Goal: Transaction & Acquisition: Purchase product/service

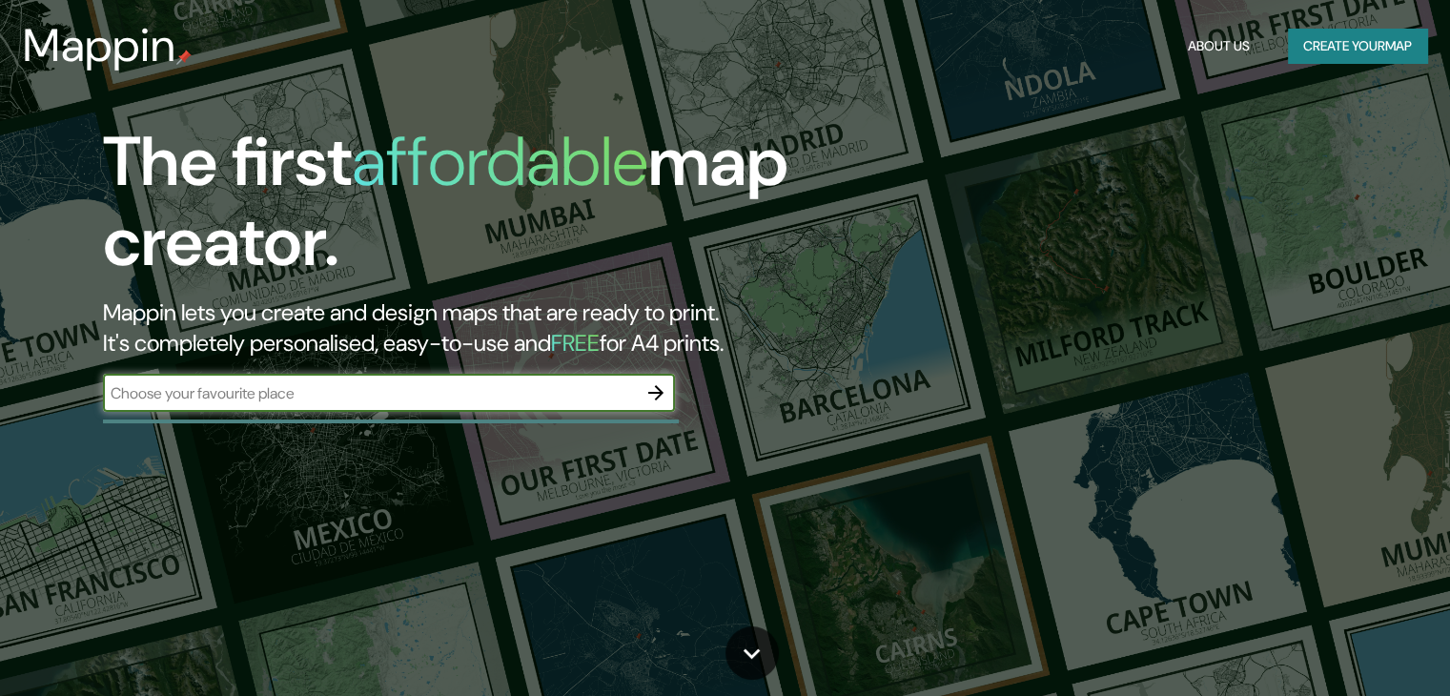
click at [453, 396] on input "text" at bounding box center [370, 393] width 534 height 22
type input "la paz"
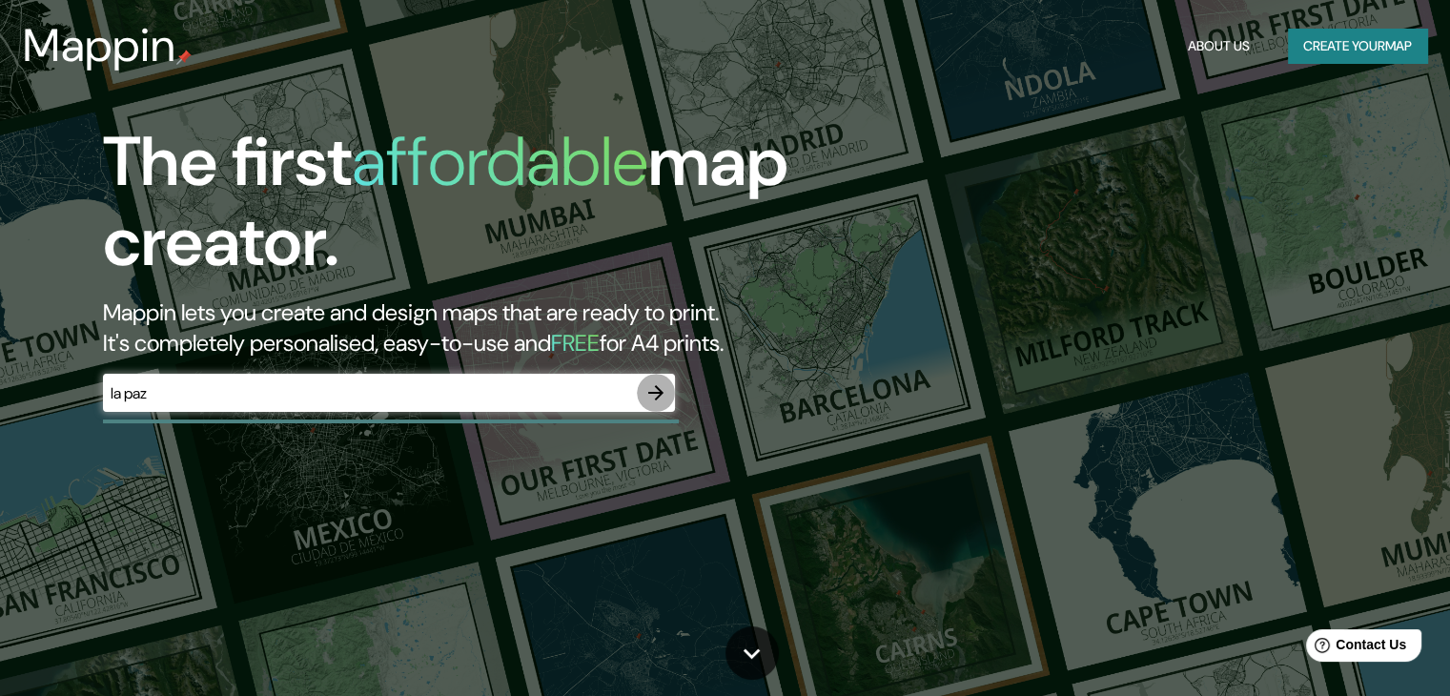
click at [661, 394] on icon "button" at bounding box center [655, 392] width 23 height 23
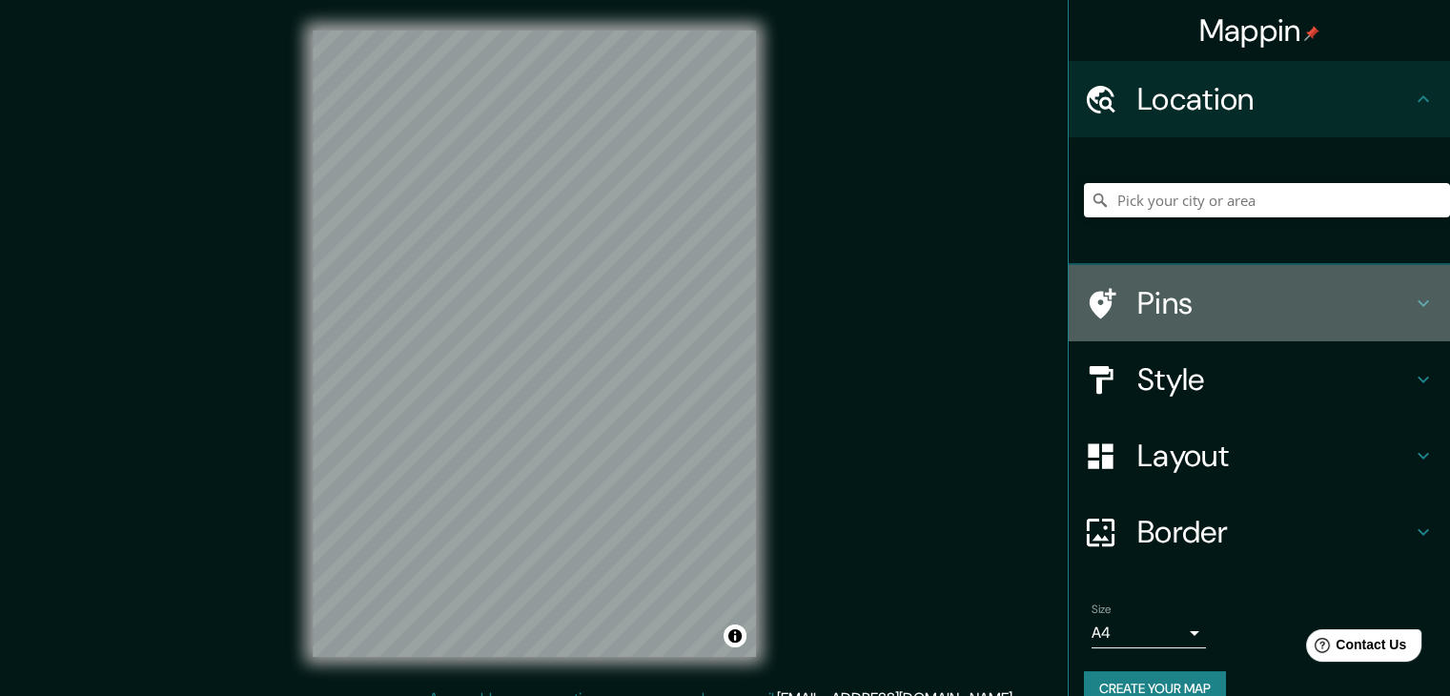
click at [1155, 309] on h4 "Pins" at bounding box center [1274, 303] width 274 height 38
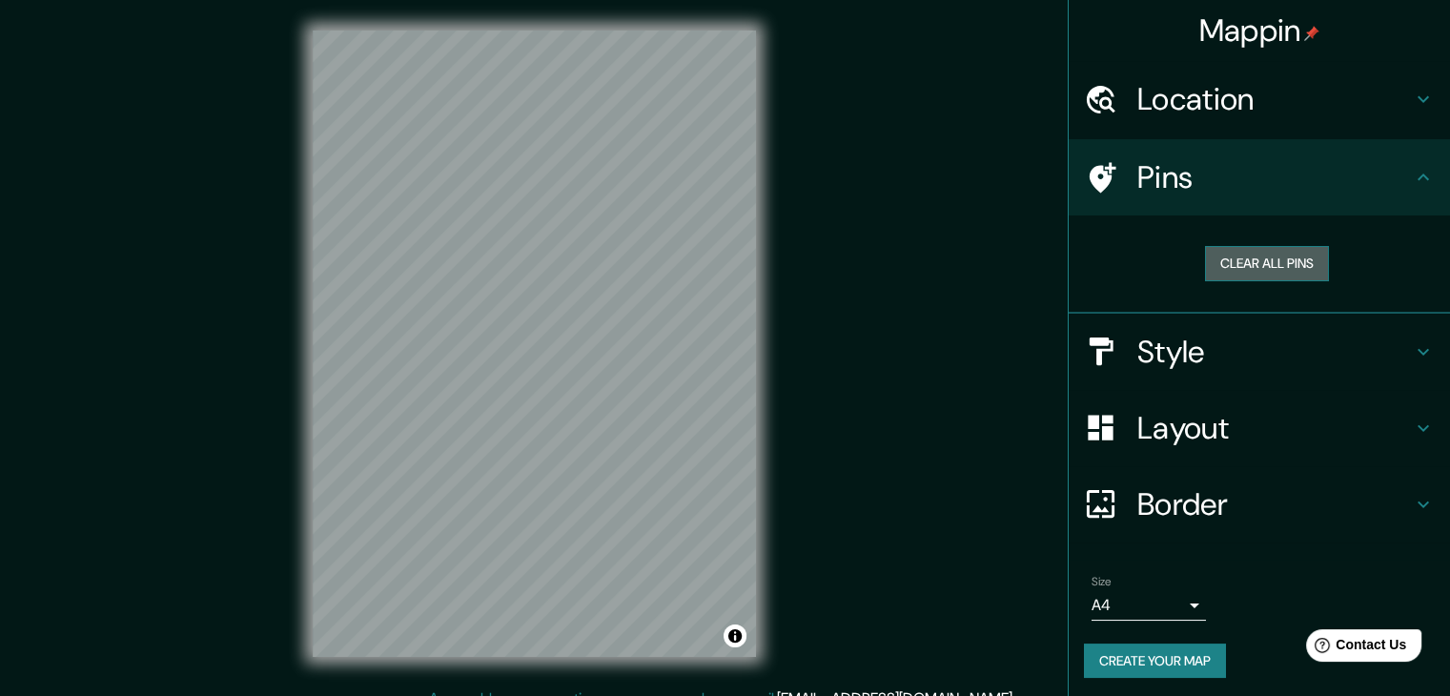
click at [1248, 265] on button "Clear all pins" at bounding box center [1267, 263] width 124 height 35
click at [1222, 256] on button "Clear all pins" at bounding box center [1267, 263] width 124 height 35
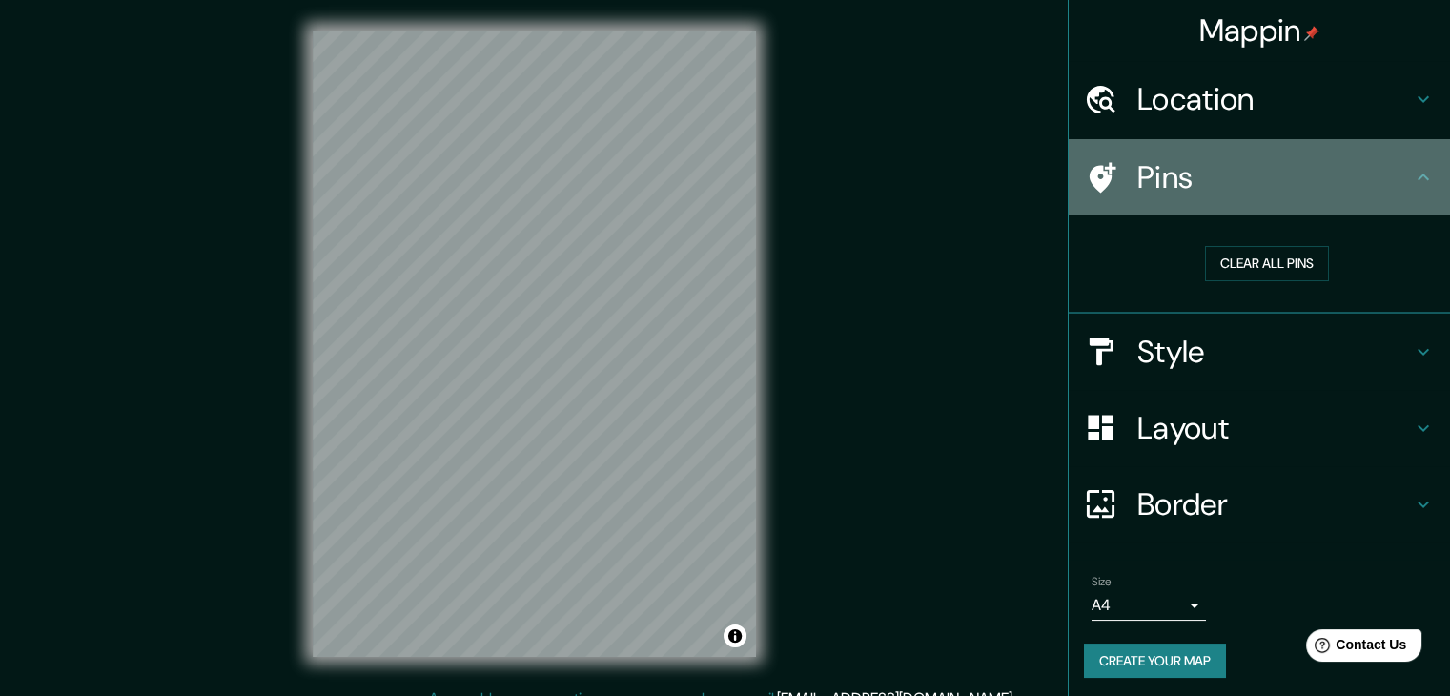
click at [1107, 176] on div at bounding box center [1110, 177] width 53 height 33
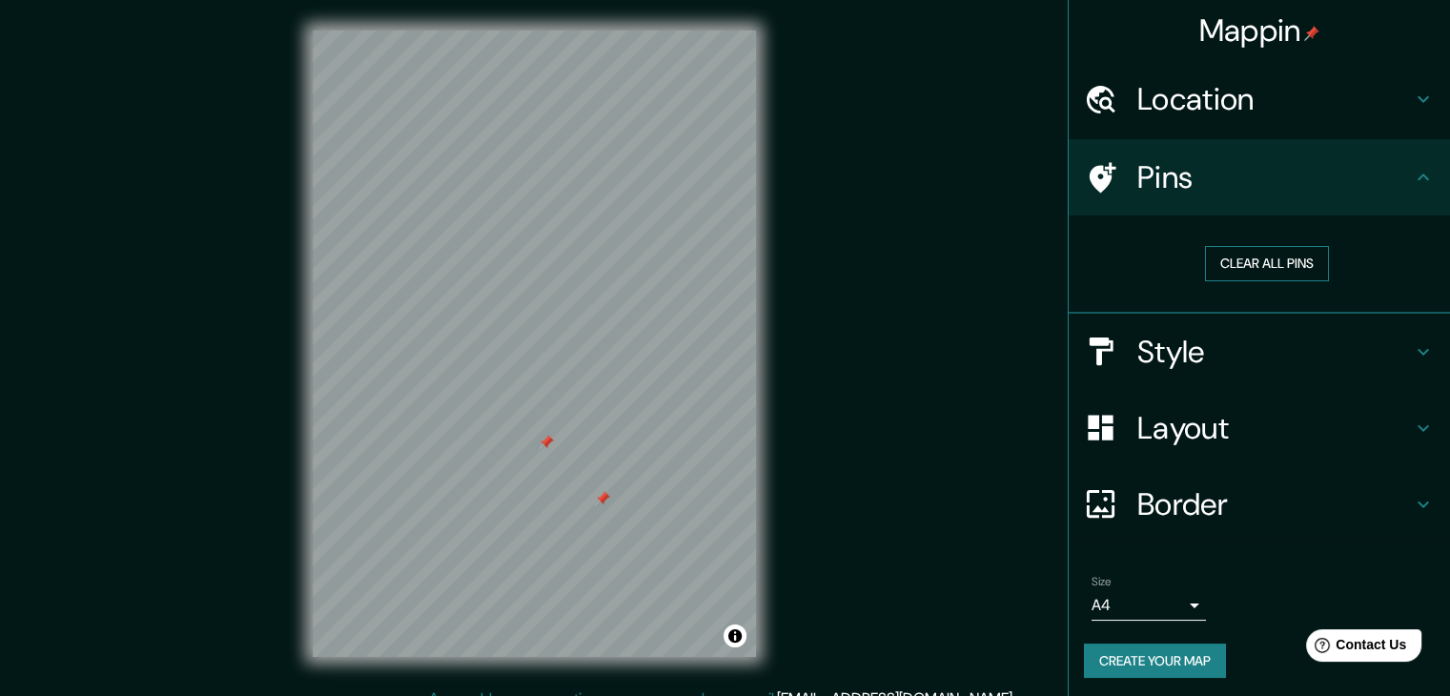
click at [1230, 265] on button "Clear all pins" at bounding box center [1267, 263] width 124 height 35
click at [1145, 180] on h4 "Pins" at bounding box center [1274, 177] width 274 height 38
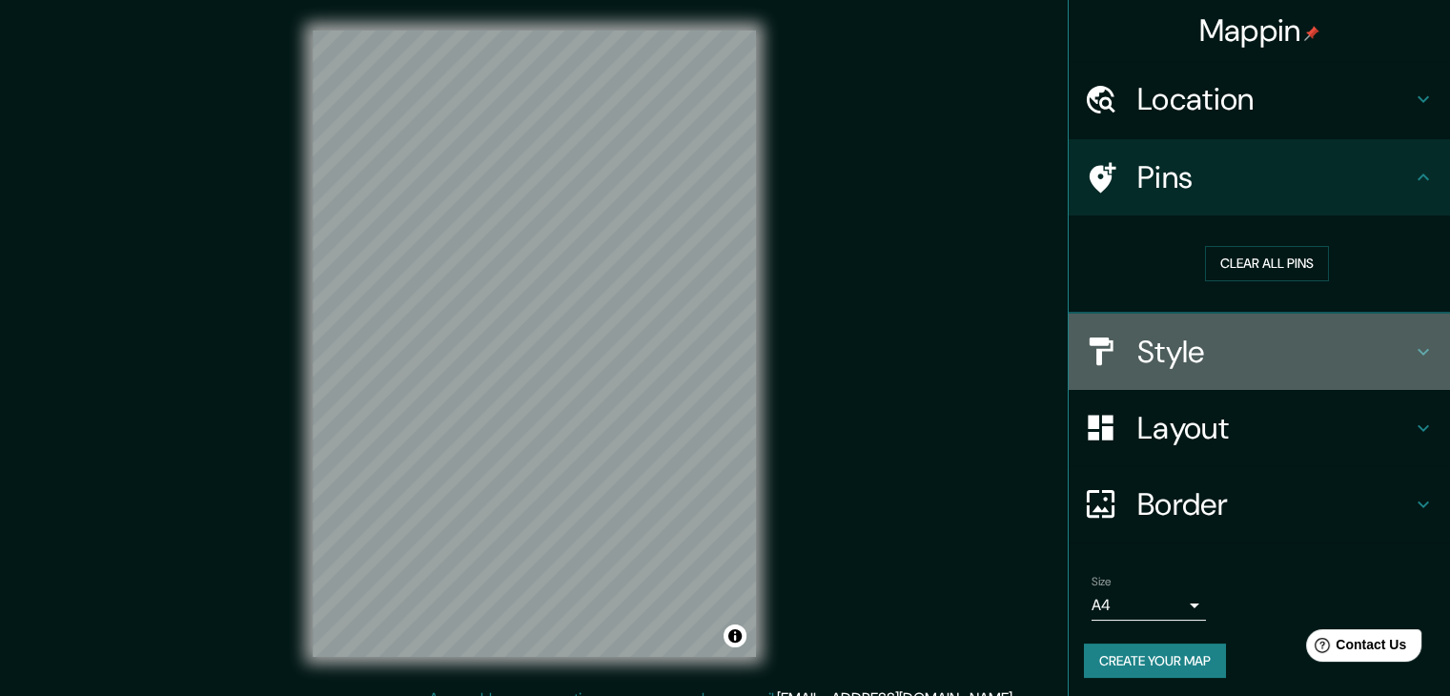
click at [1411, 359] on icon at bounding box center [1422, 351] width 23 height 23
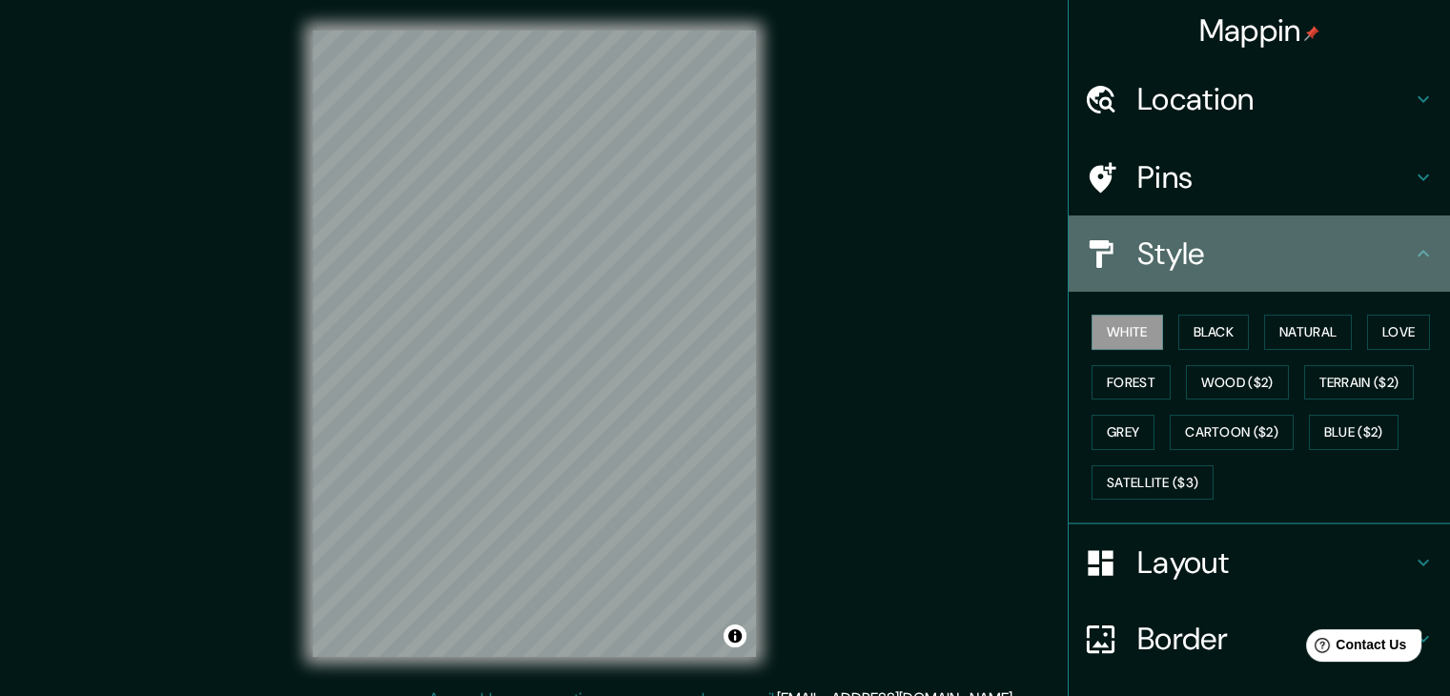
click at [1417, 254] on icon at bounding box center [1422, 253] width 11 height 7
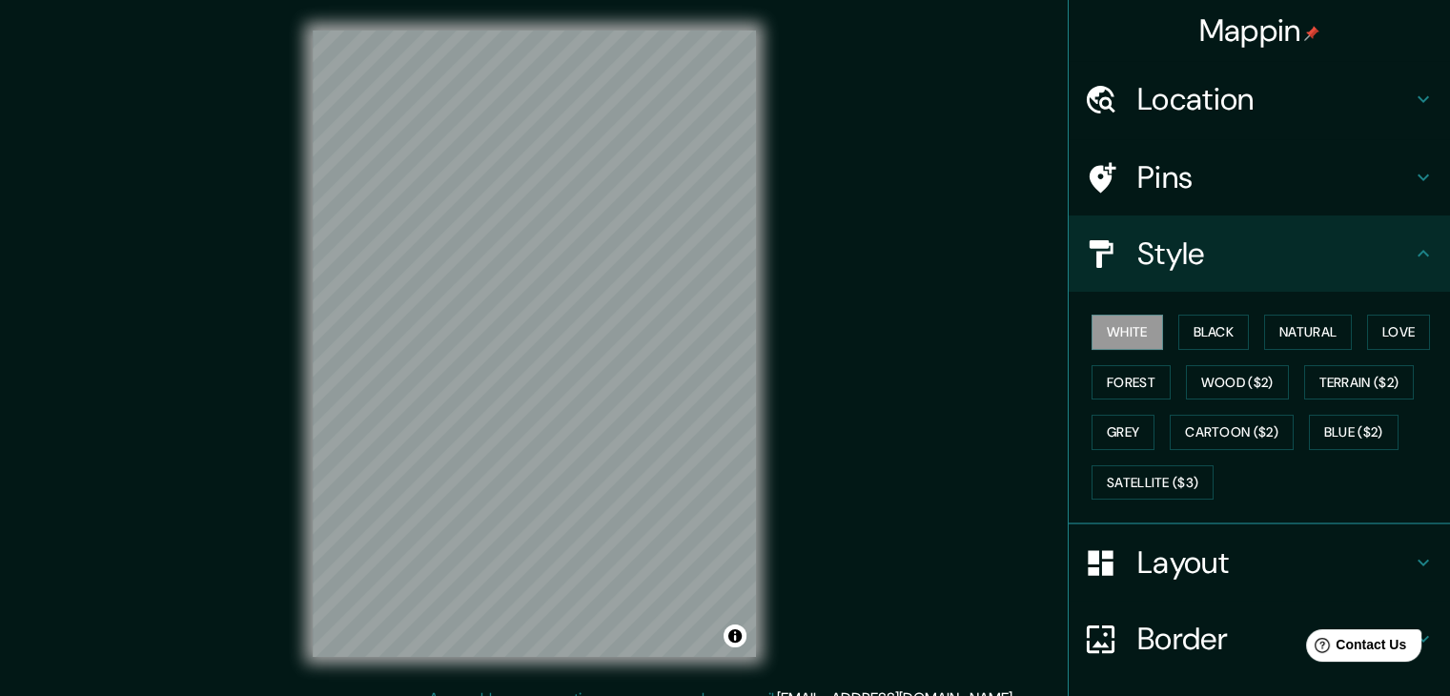
click at [1263, 547] on h4 "Layout" at bounding box center [1274, 562] width 274 height 38
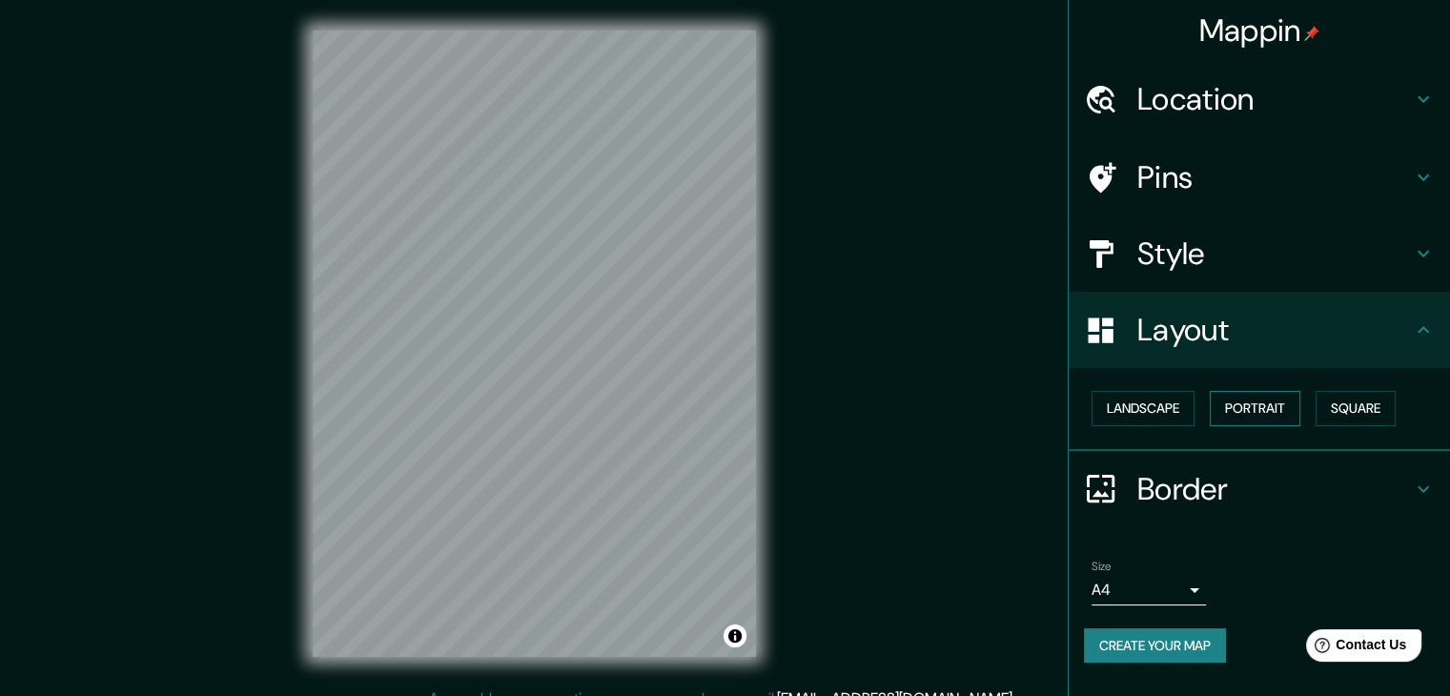
click at [1242, 408] on button "Portrait" at bounding box center [1254, 408] width 91 height 35
click at [1171, 400] on button "Landscape" at bounding box center [1142, 408] width 103 height 35
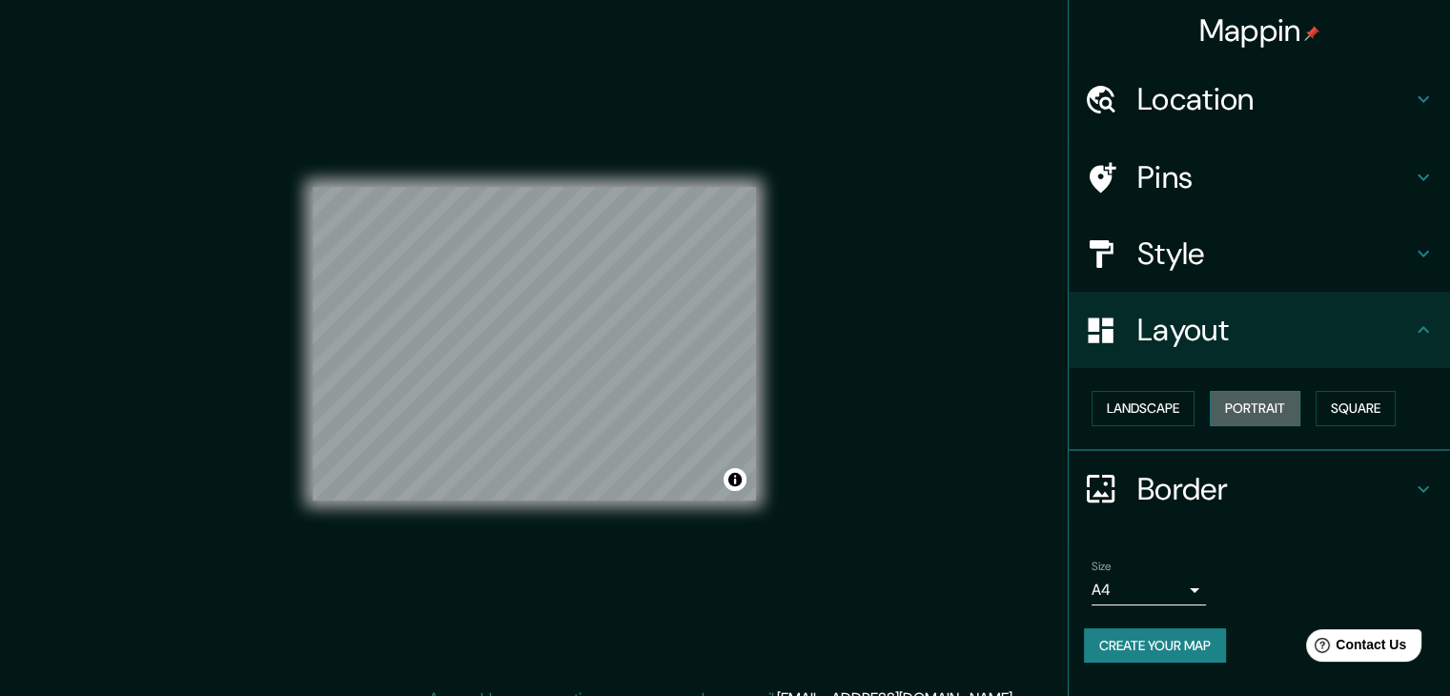
click at [1248, 410] on button "Portrait" at bounding box center [1254, 408] width 91 height 35
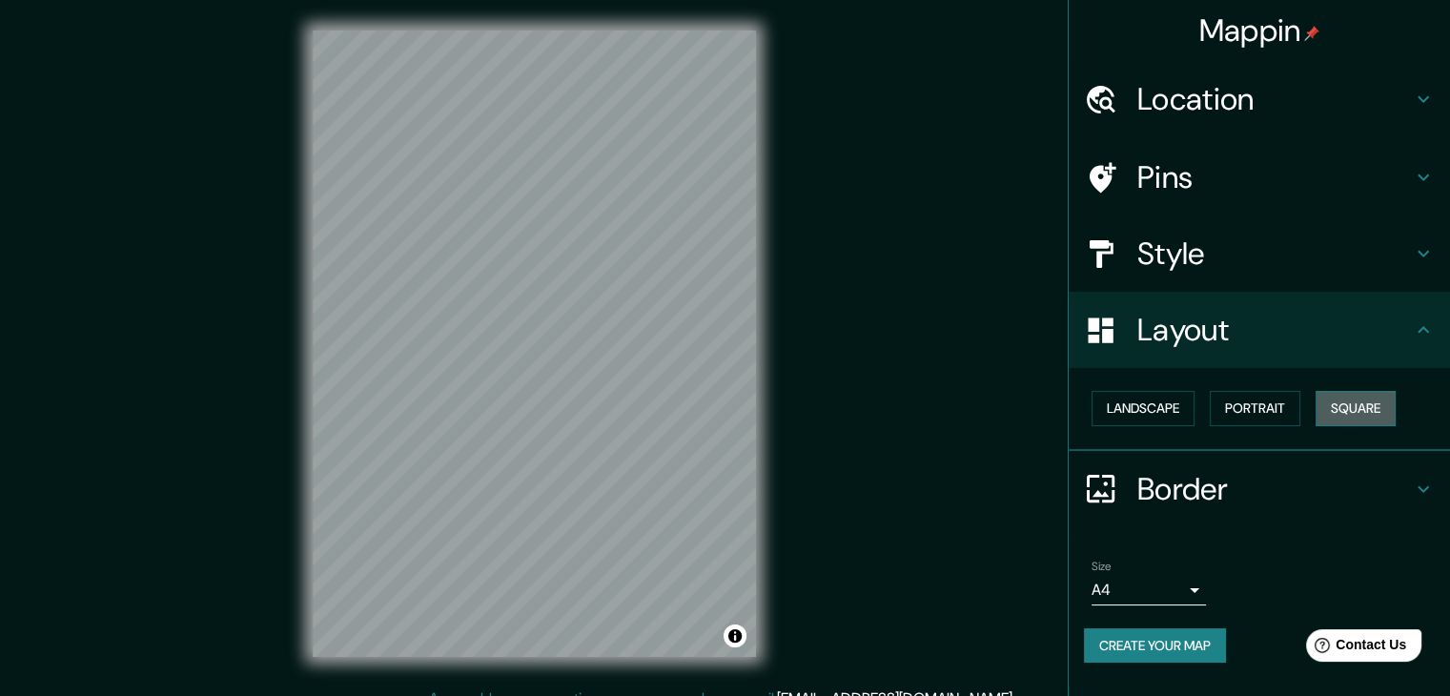
click at [1352, 415] on button "Square" at bounding box center [1355, 408] width 80 height 35
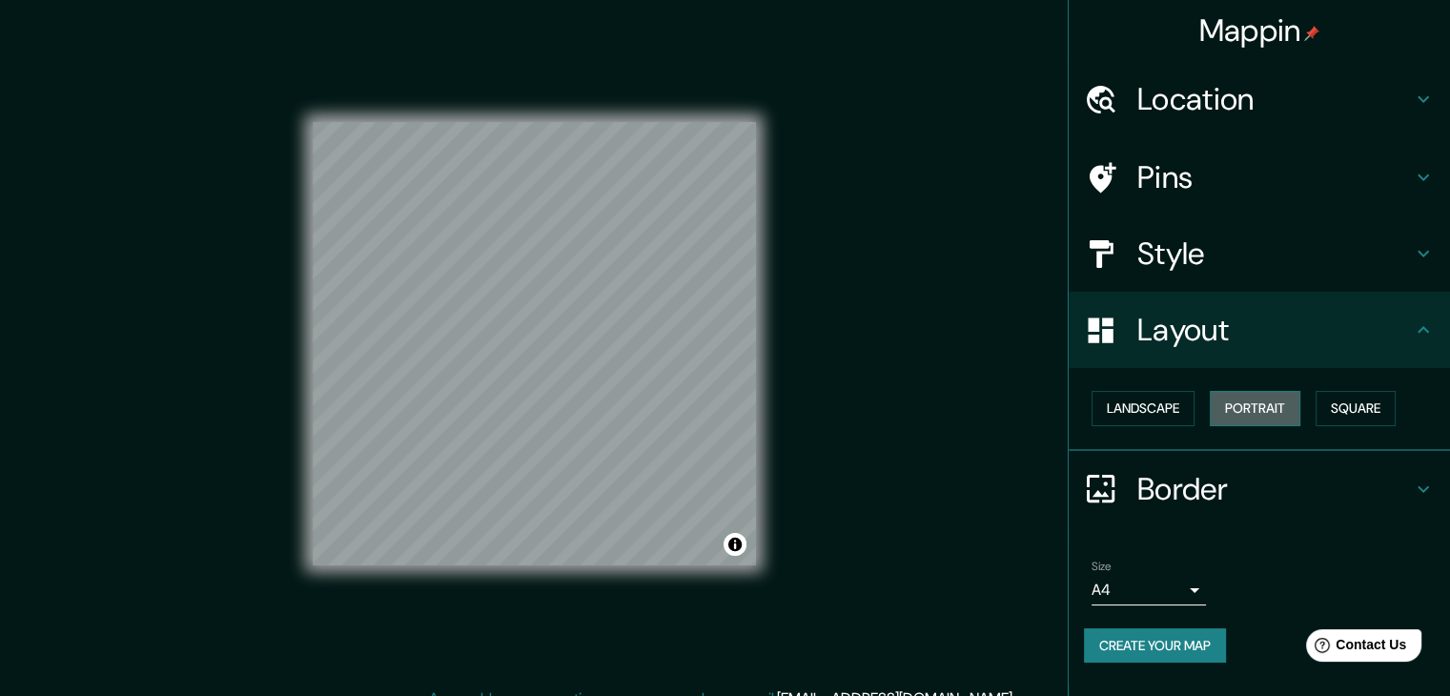
click at [1277, 396] on button "Portrait" at bounding box center [1254, 408] width 91 height 35
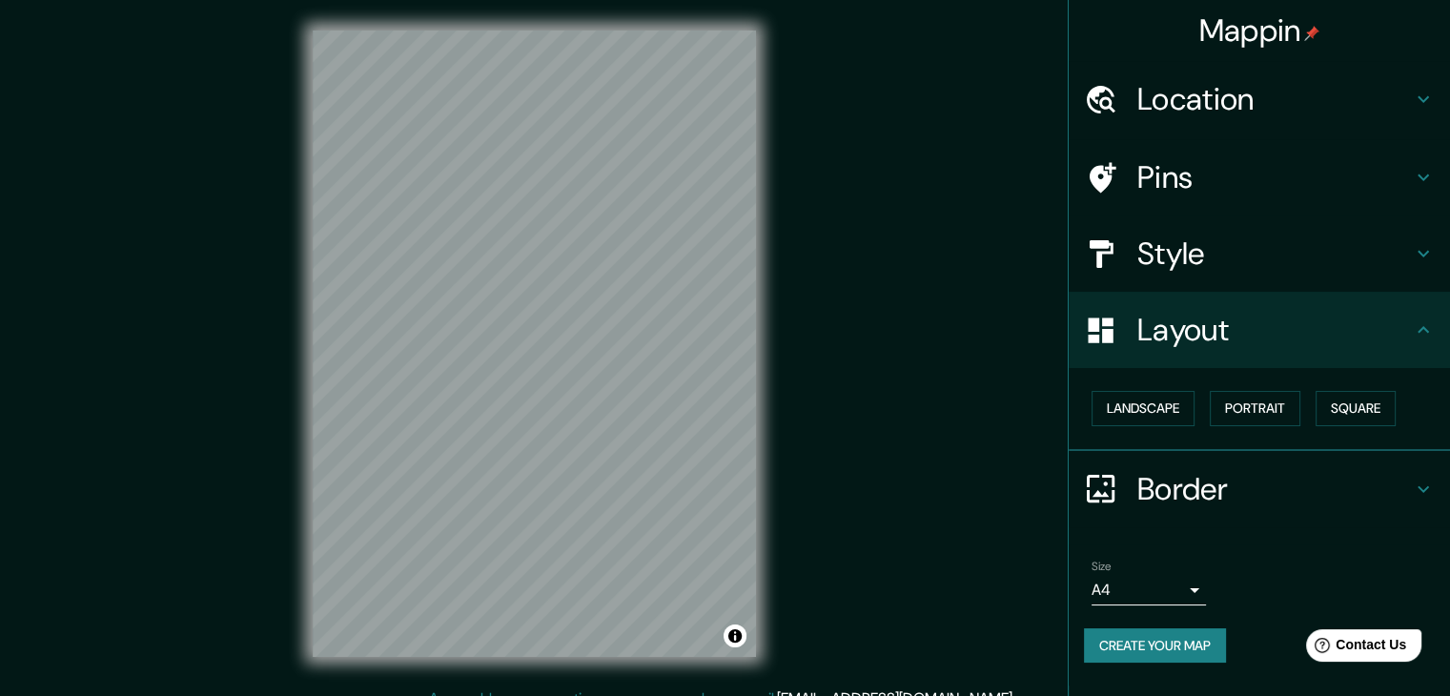
click at [1249, 245] on h4 "Style" at bounding box center [1274, 253] width 274 height 38
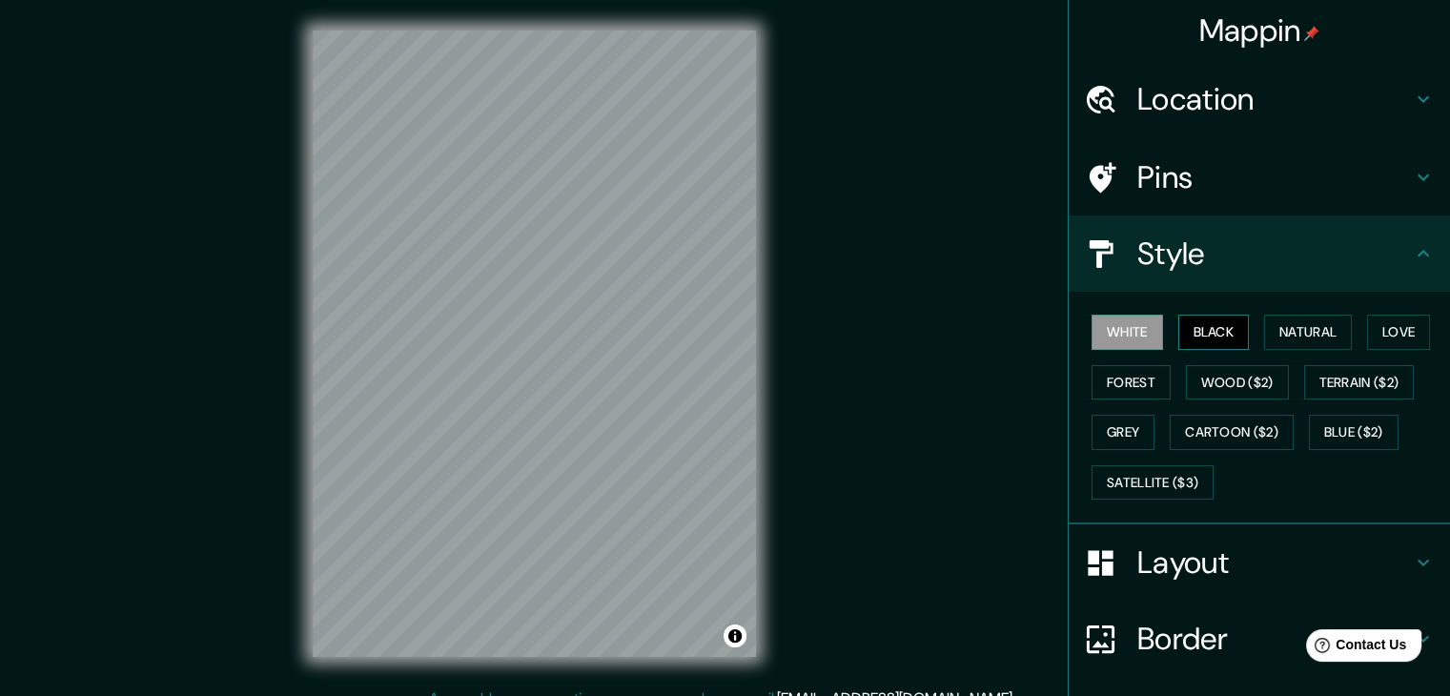
click at [1216, 325] on button "Black" at bounding box center [1213, 332] width 71 height 35
click at [1291, 338] on button "Natural" at bounding box center [1308, 332] width 88 height 35
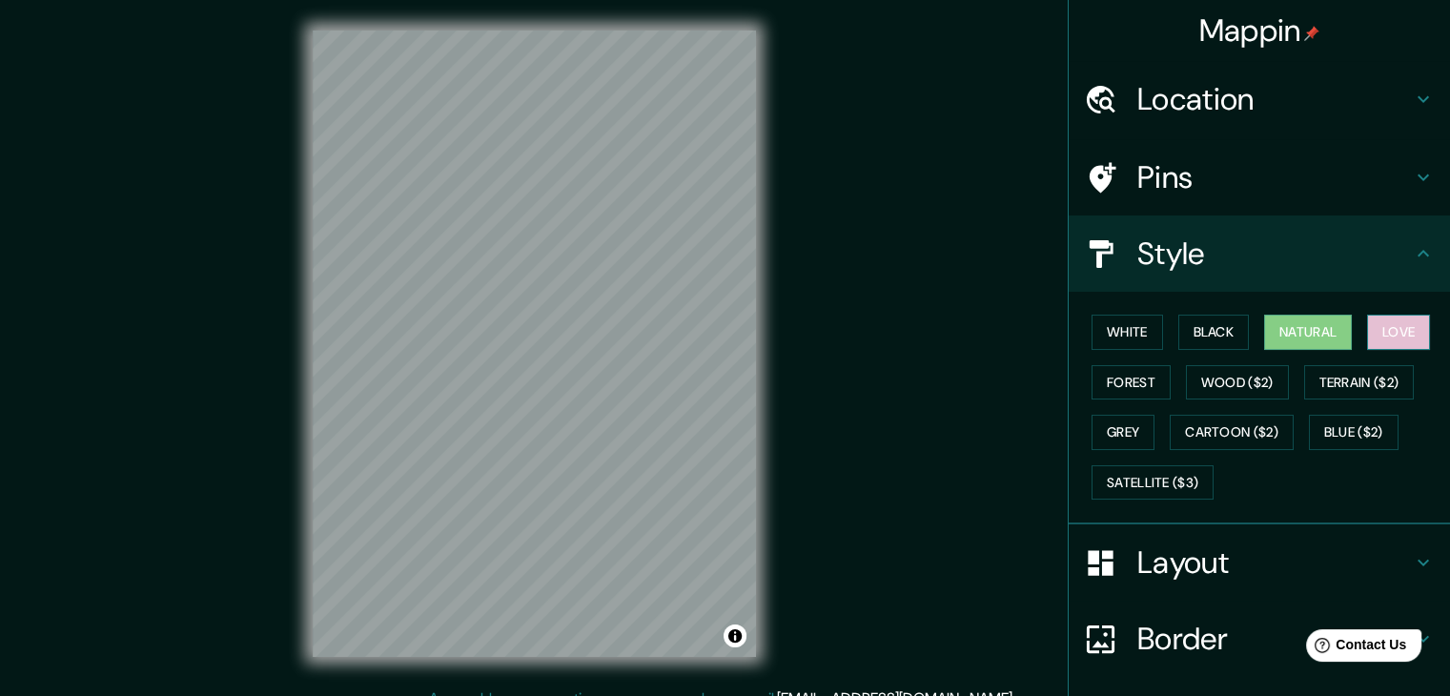
click at [1367, 335] on button "Love" at bounding box center [1398, 332] width 63 height 35
click at [1123, 374] on button "Forest" at bounding box center [1130, 382] width 79 height 35
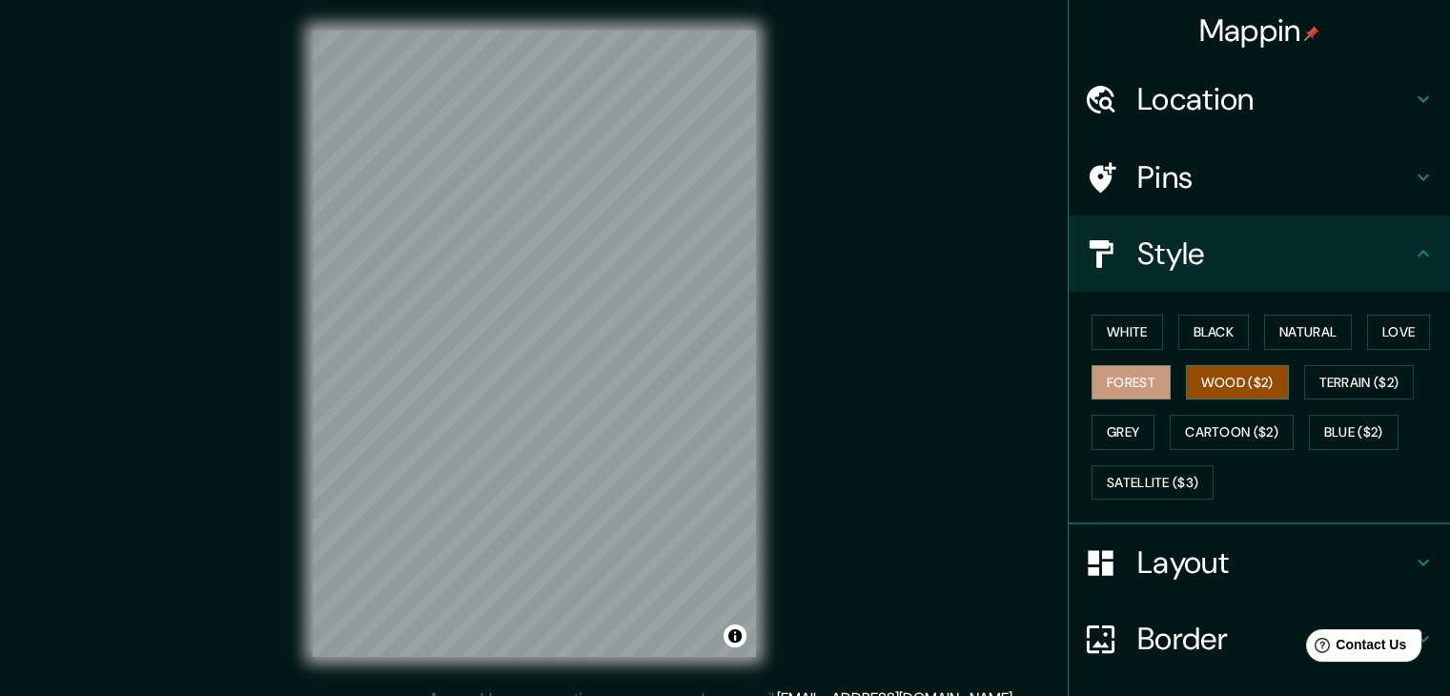
click at [1234, 387] on button "Wood ($2)" at bounding box center [1237, 382] width 103 height 35
click at [1351, 371] on button "Terrain ($2)" at bounding box center [1359, 382] width 111 height 35
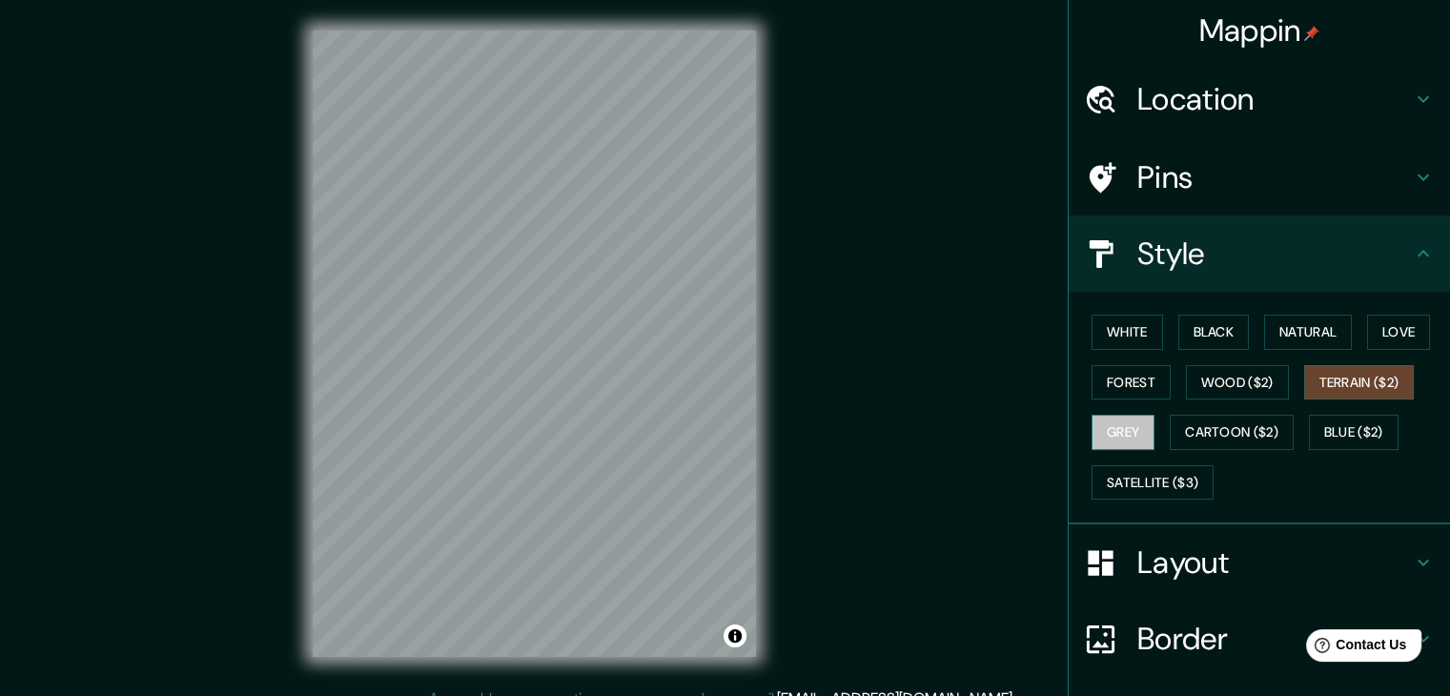
click at [1120, 428] on button "Grey" at bounding box center [1122, 432] width 63 height 35
click at [1181, 425] on button "Cartoon ($2)" at bounding box center [1231, 432] width 124 height 35
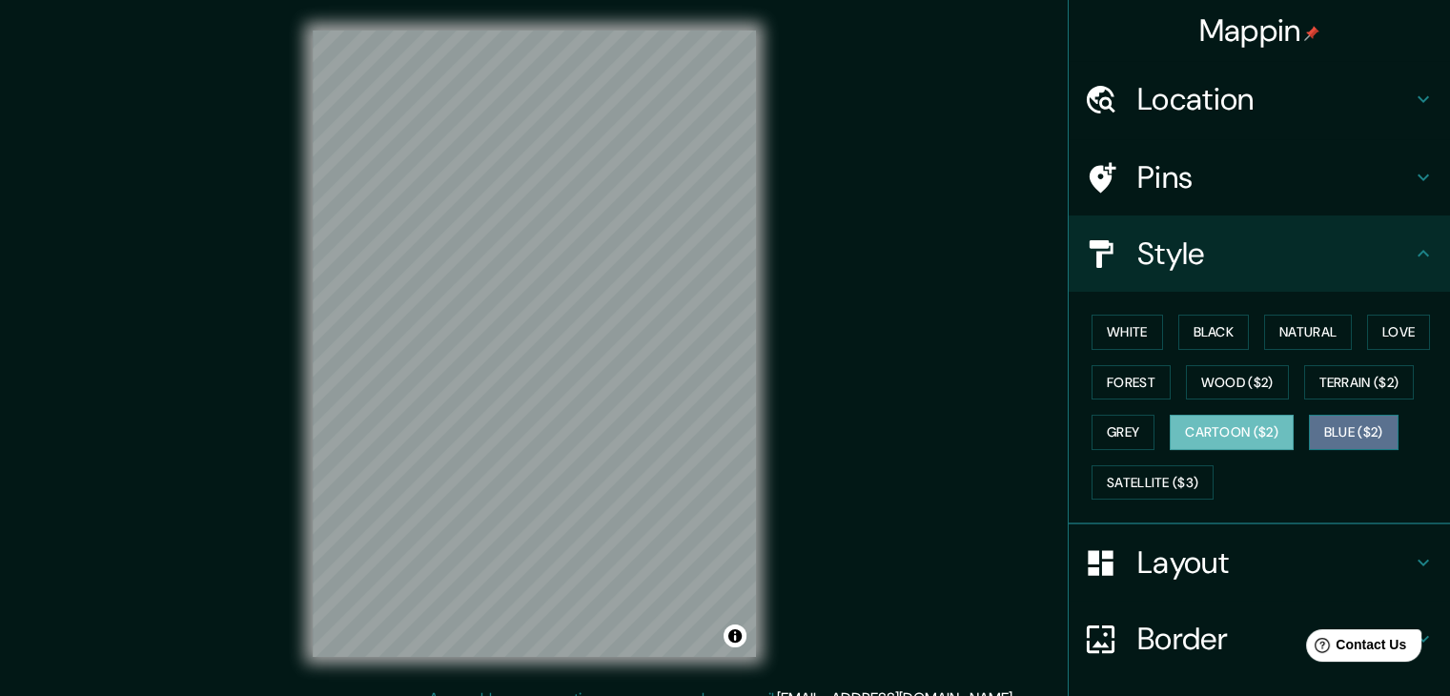
click at [1358, 422] on button "Blue ($2)" at bounding box center [1354, 432] width 90 height 35
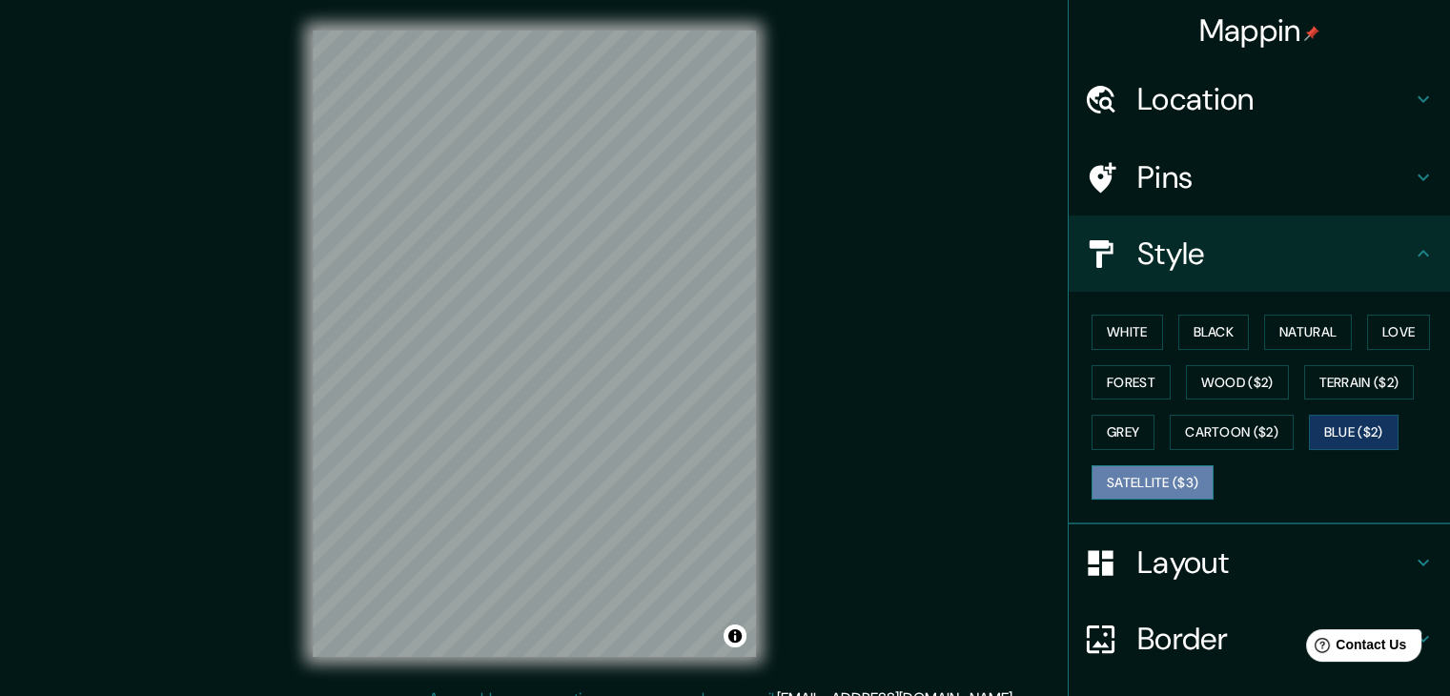
click at [1157, 475] on button "Satellite ($3)" at bounding box center [1152, 482] width 122 height 35
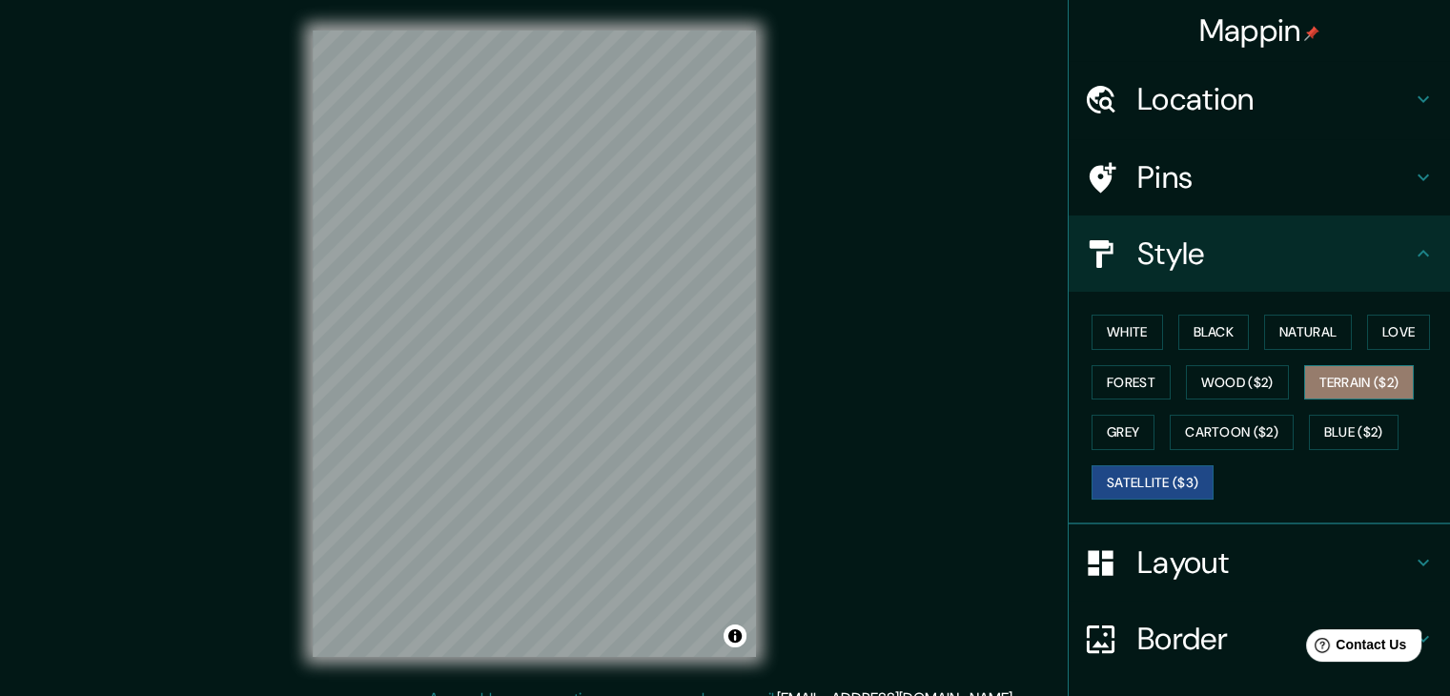
click at [1347, 380] on button "Terrain ($2)" at bounding box center [1359, 382] width 111 height 35
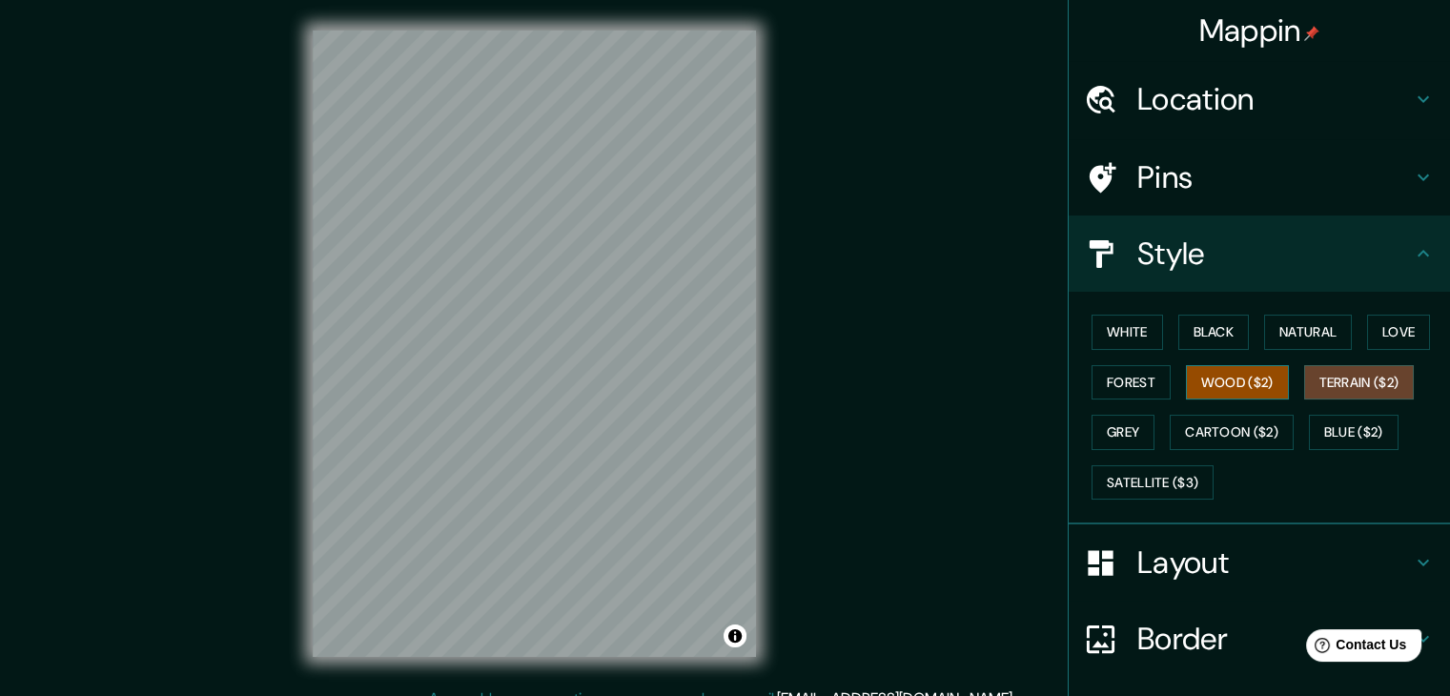
click at [1208, 378] on button "Wood ($2)" at bounding box center [1237, 382] width 103 height 35
click at [1108, 375] on button "Forest" at bounding box center [1130, 382] width 79 height 35
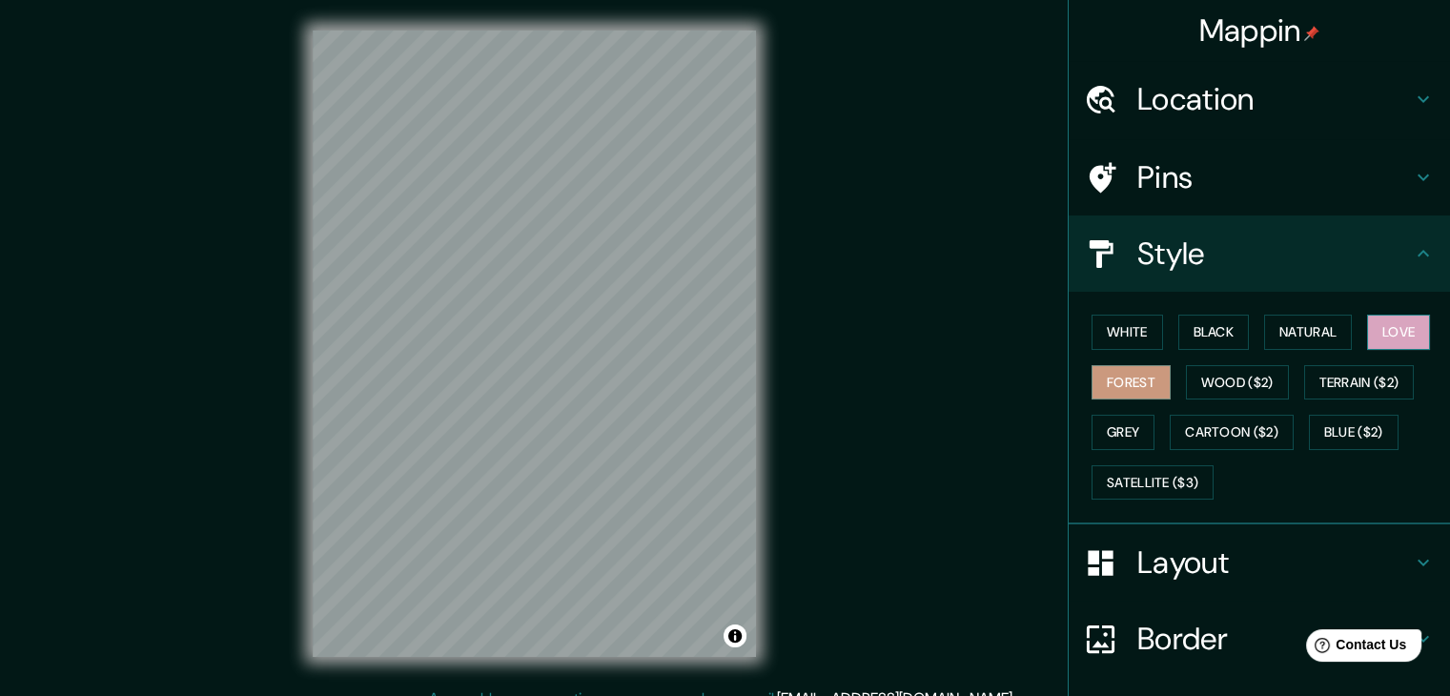
click at [1401, 331] on button "Love" at bounding box center [1398, 332] width 63 height 35
click at [1137, 329] on button "White" at bounding box center [1126, 332] width 71 height 35
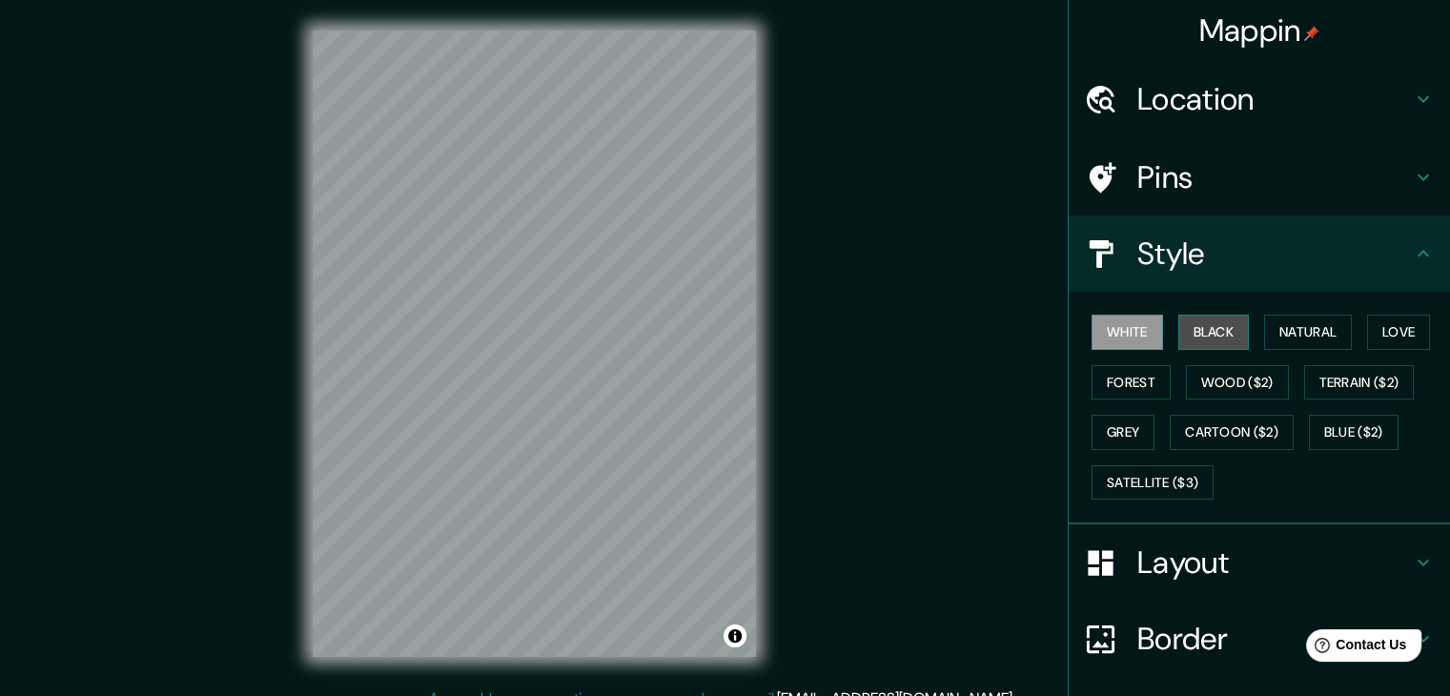
click at [1182, 327] on button "Black" at bounding box center [1213, 332] width 71 height 35
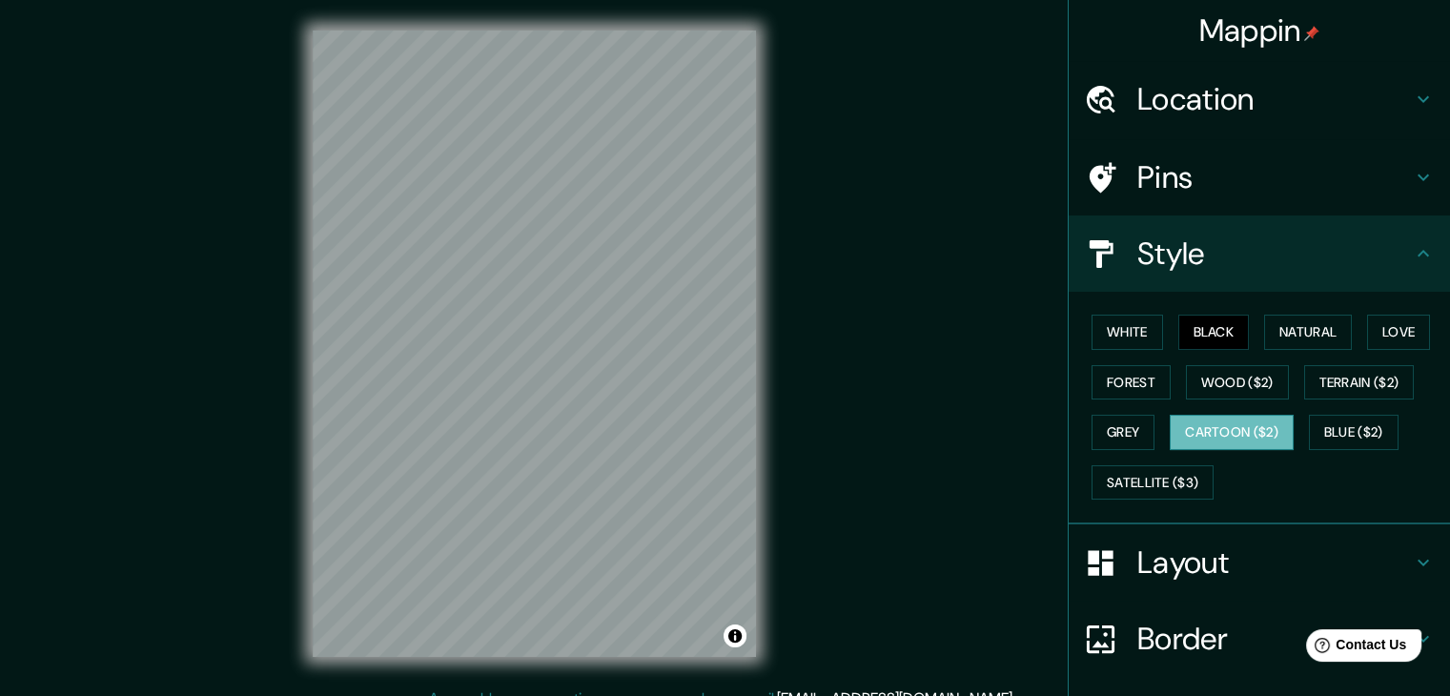
click at [1208, 424] on button "Cartoon ($2)" at bounding box center [1231, 432] width 124 height 35
click at [1357, 422] on button "Blue ($2)" at bounding box center [1354, 432] width 90 height 35
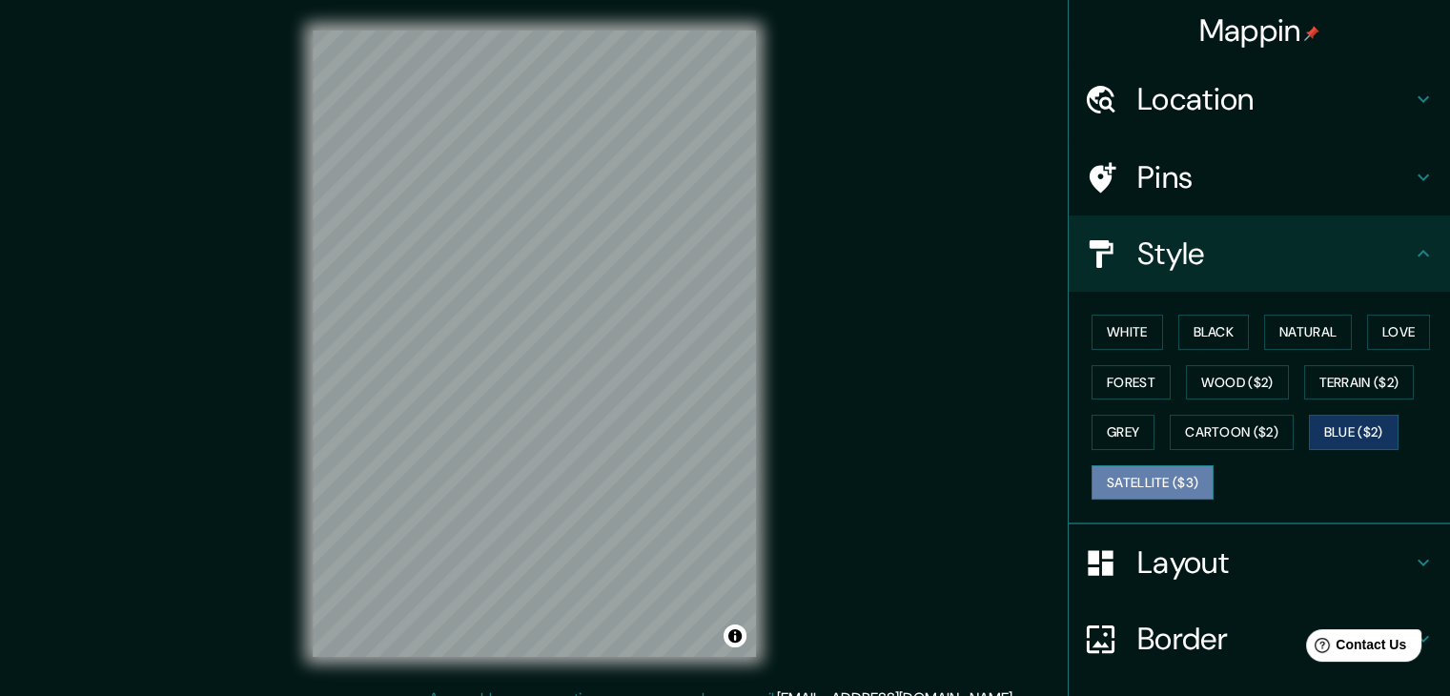
click at [1126, 480] on button "Satellite ($3)" at bounding box center [1152, 482] width 122 height 35
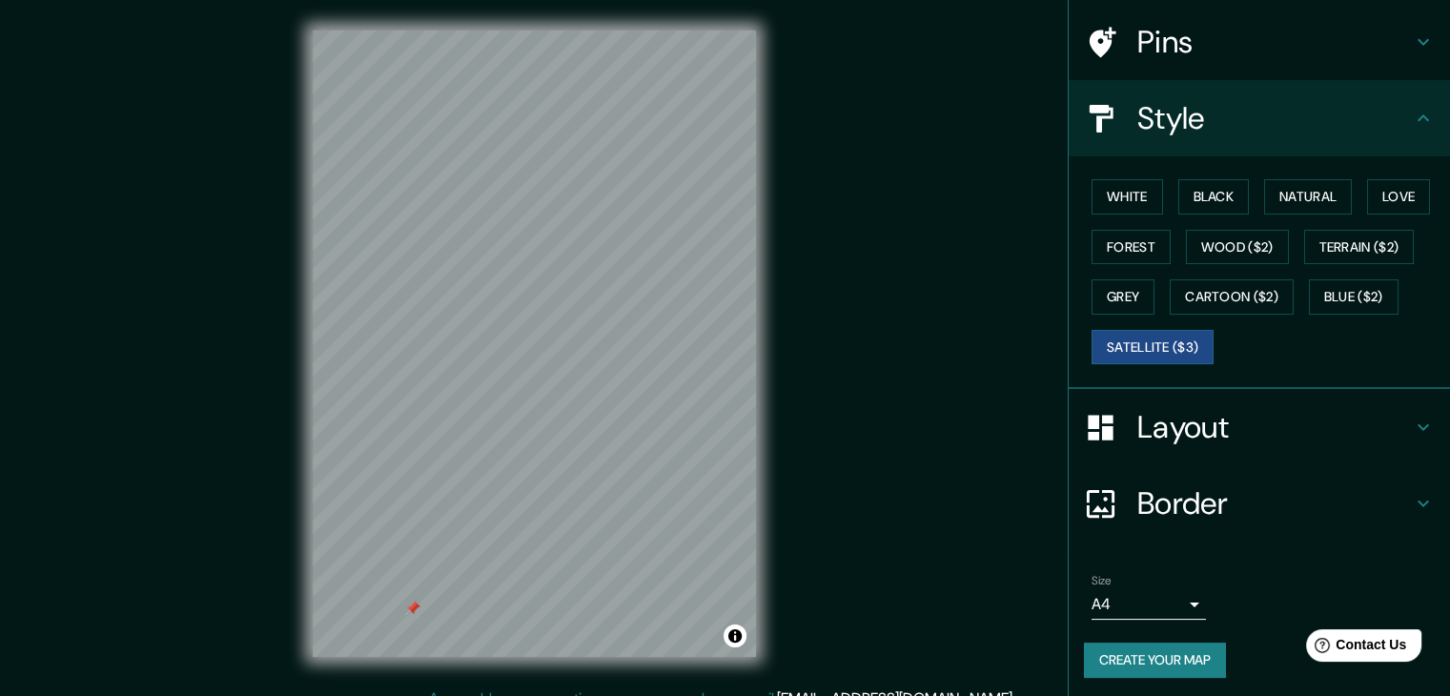
scroll to position [137, 0]
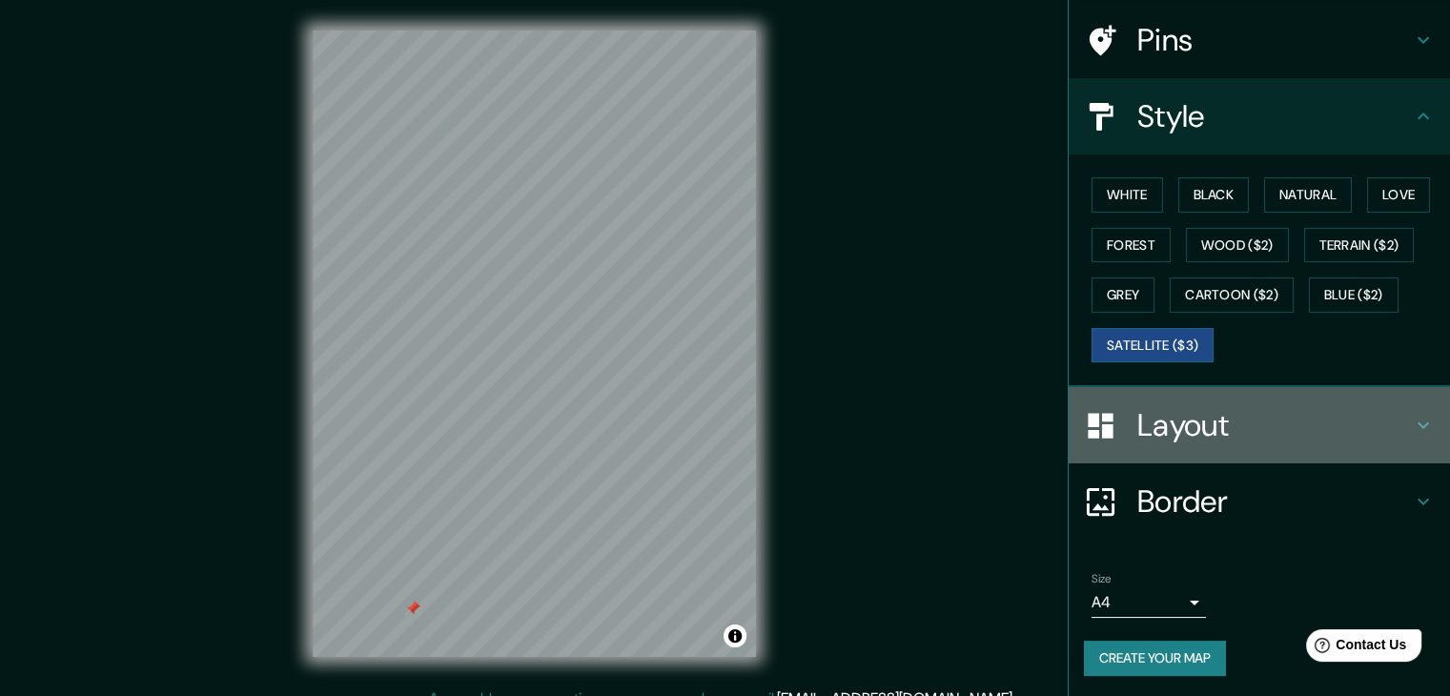
click at [1411, 421] on icon at bounding box center [1422, 425] width 23 height 23
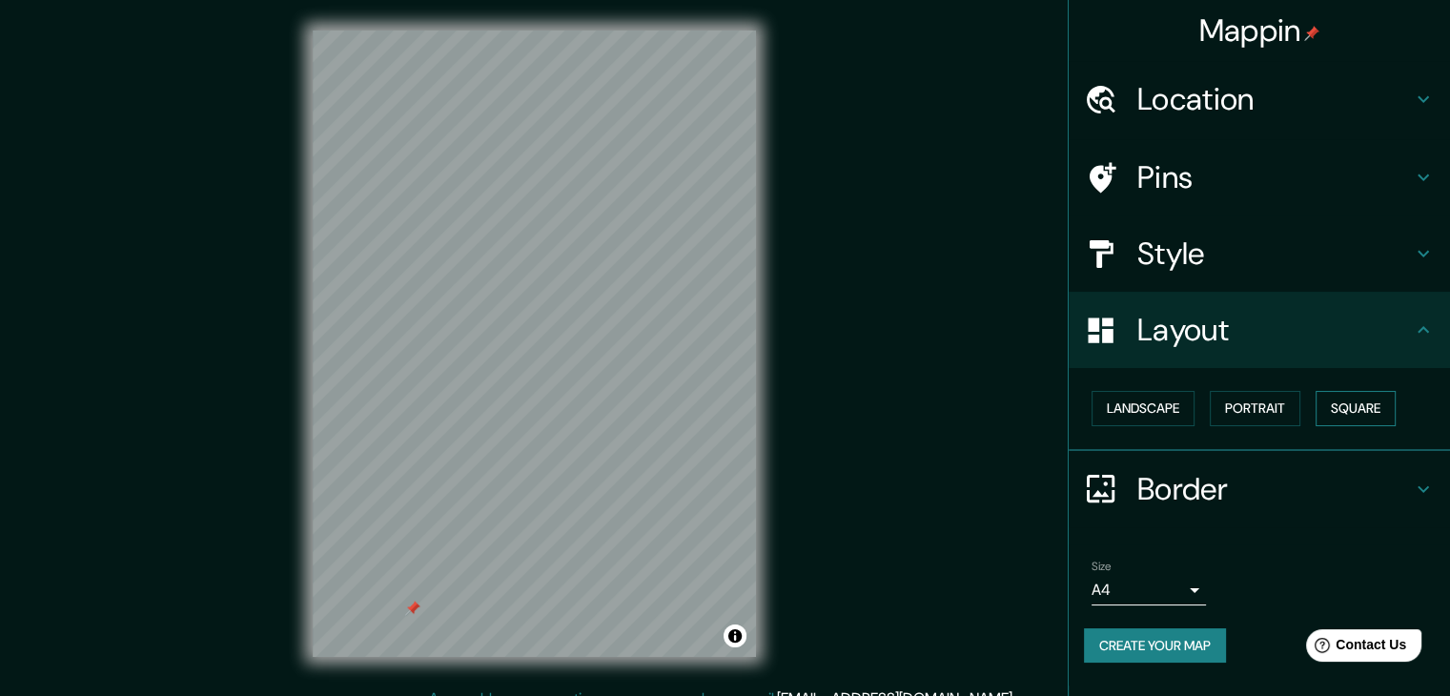
scroll to position [0, 0]
click at [1169, 405] on button "Landscape" at bounding box center [1142, 408] width 103 height 35
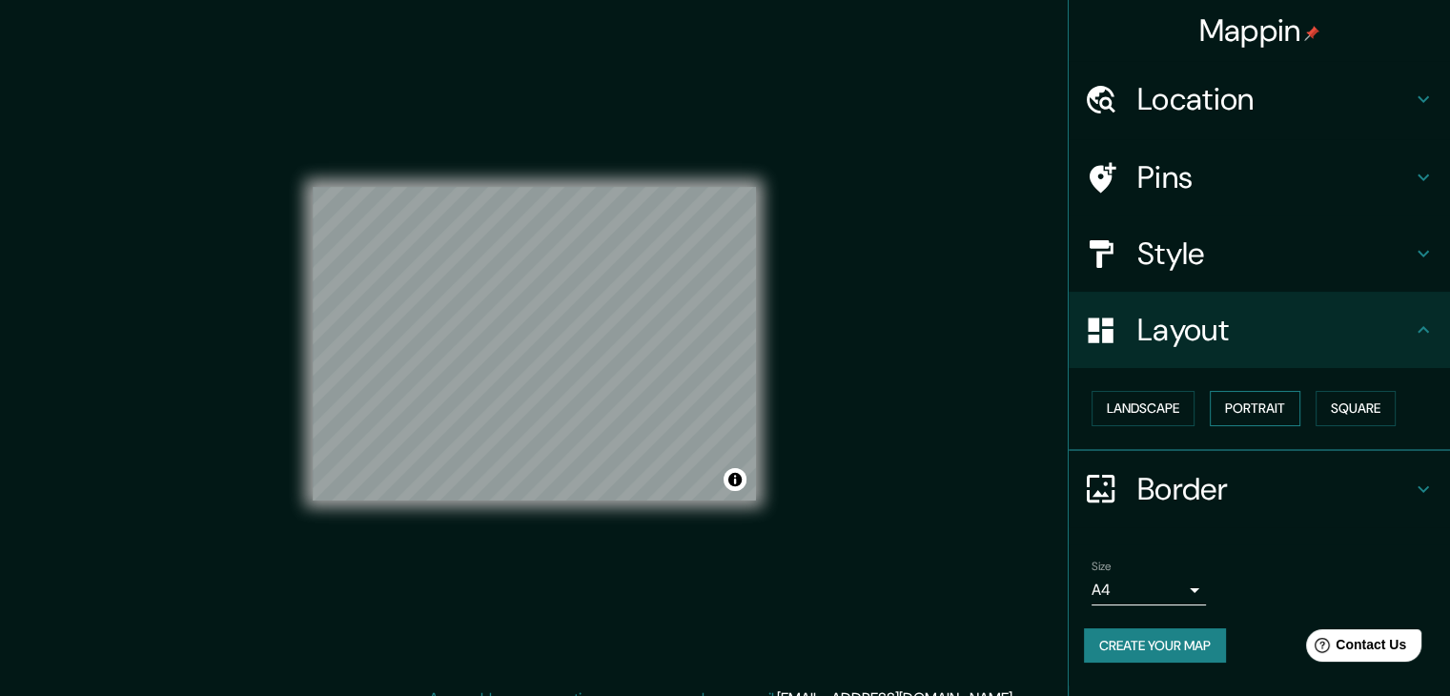
click at [1254, 405] on button "Portrait" at bounding box center [1254, 408] width 91 height 35
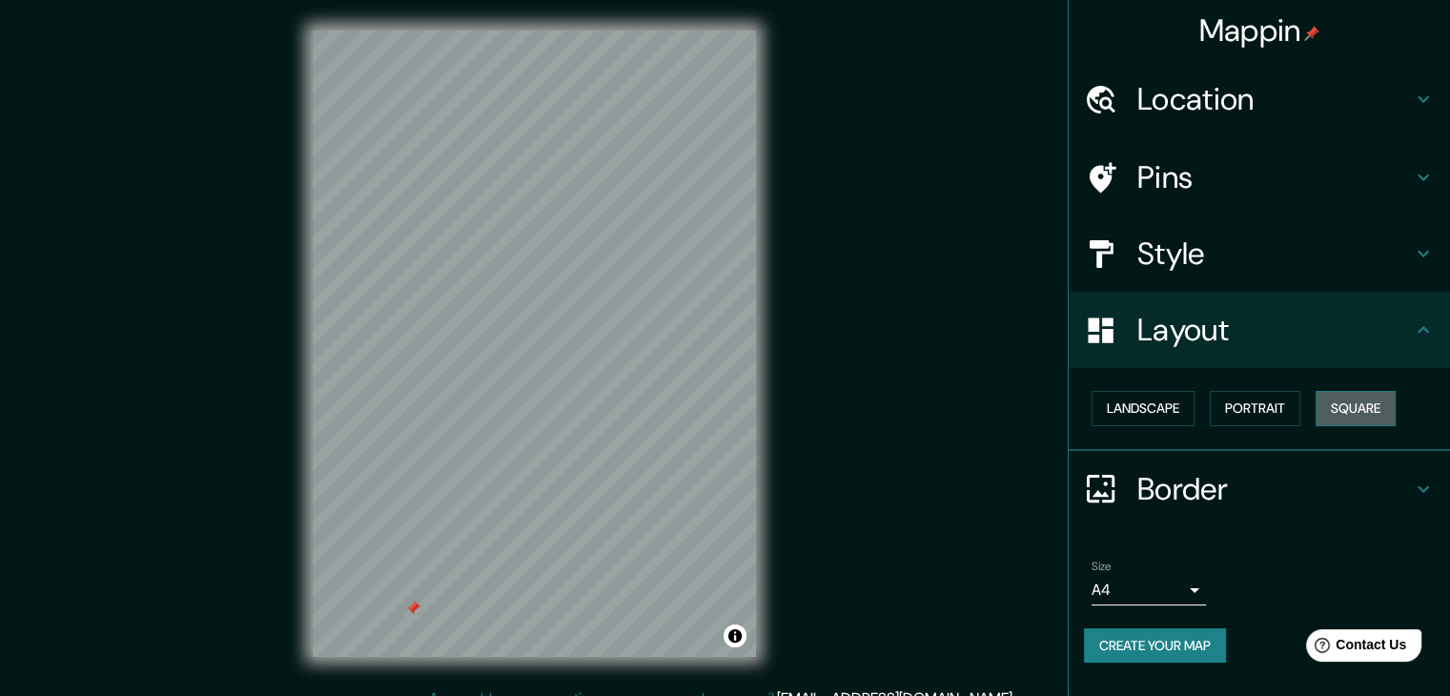
click at [1341, 409] on button "Square" at bounding box center [1355, 408] width 80 height 35
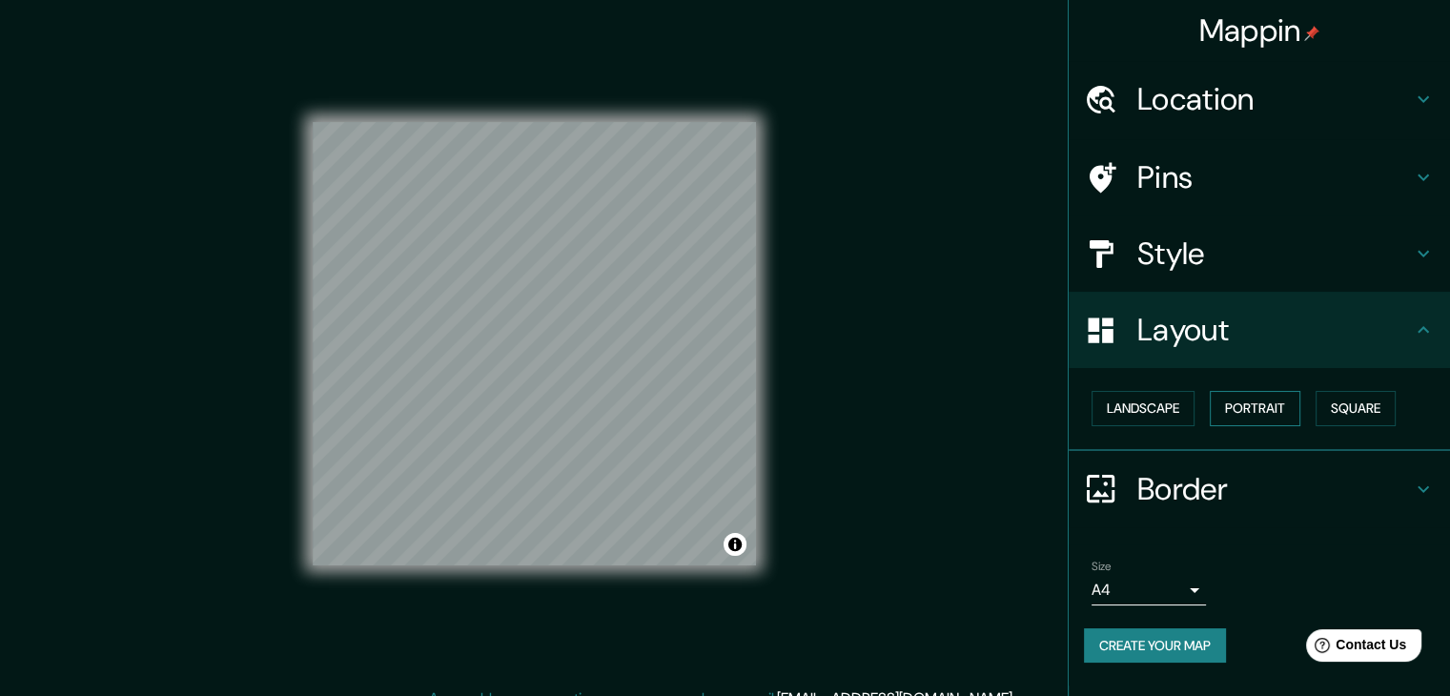
click at [1249, 398] on button "Portrait" at bounding box center [1254, 408] width 91 height 35
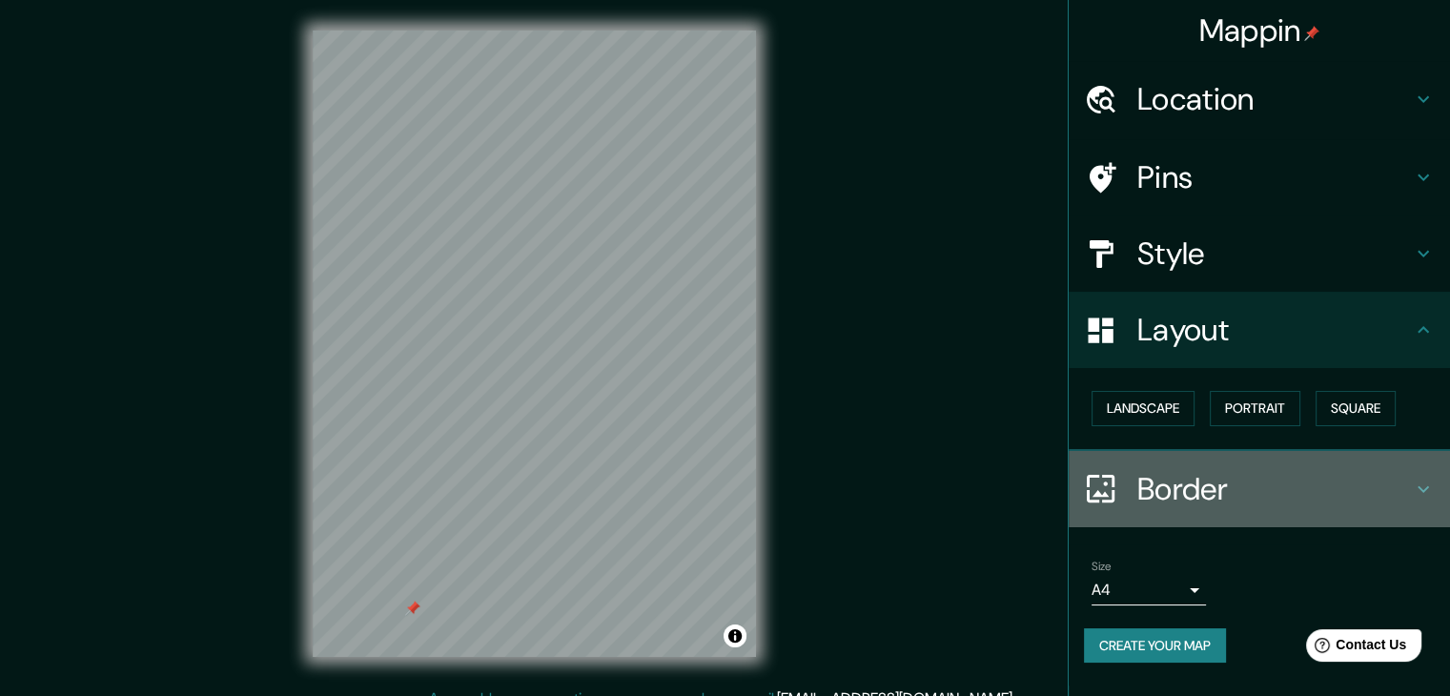
click at [1189, 481] on h4 "Border" at bounding box center [1274, 489] width 274 height 38
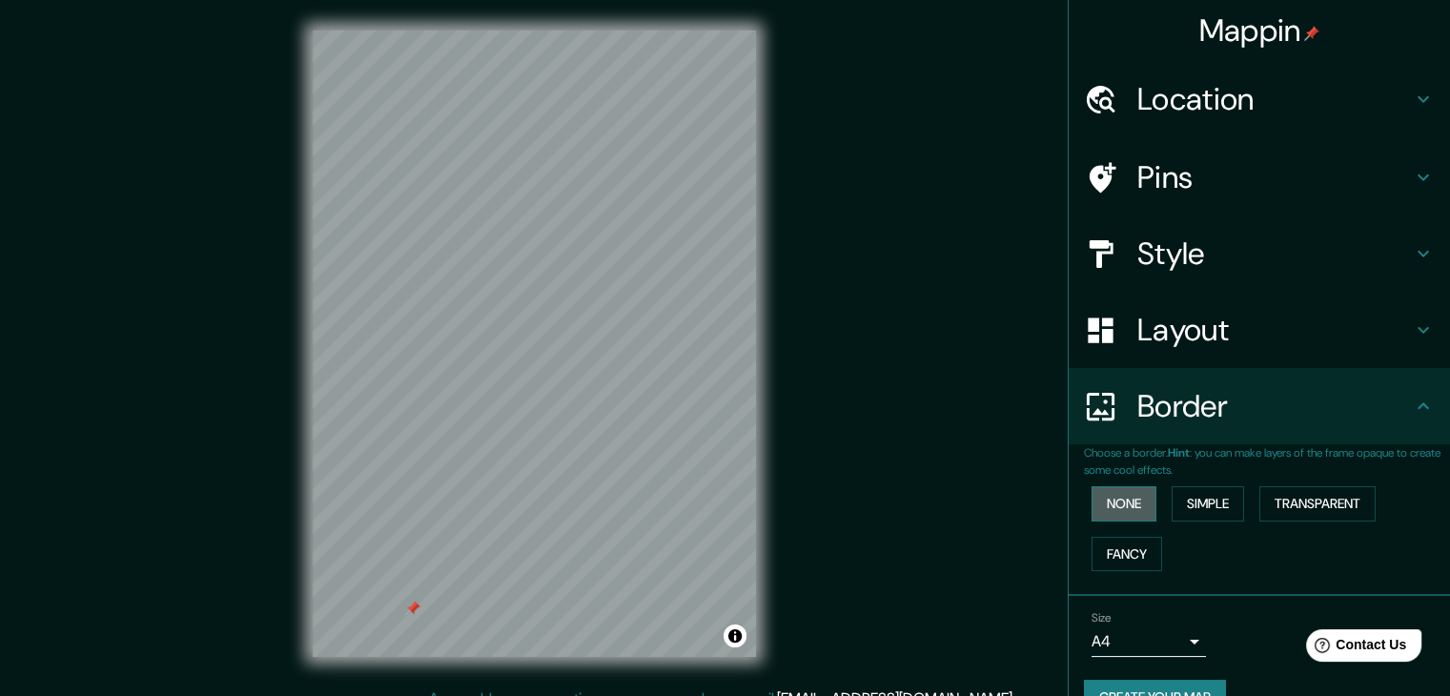
click at [1130, 498] on button "None" at bounding box center [1123, 503] width 65 height 35
click at [1220, 498] on button "Simple" at bounding box center [1207, 503] width 72 height 35
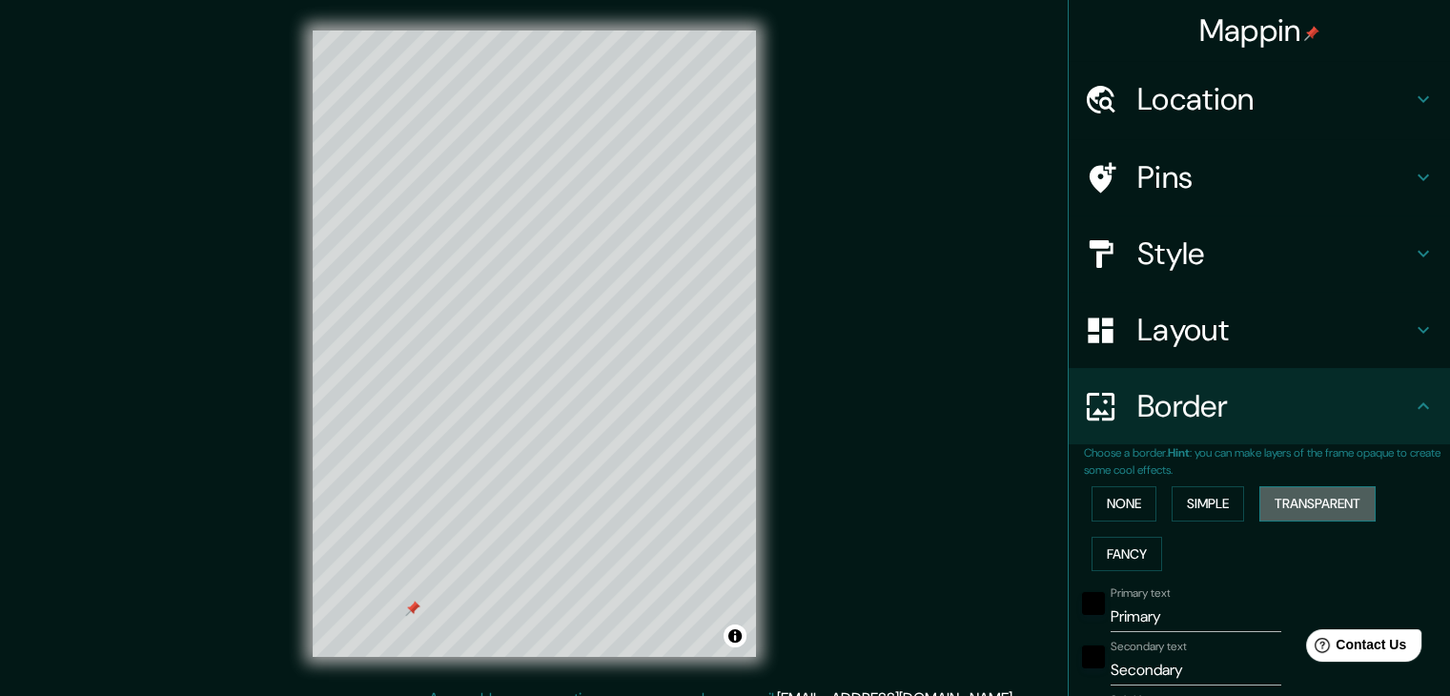
click at [1301, 509] on button "Transparent" at bounding box center [1317, 503] width 116 height 35
click at [1124, 555] on button "Fancy" at bounding box center [1126, 554] width 71 height 35
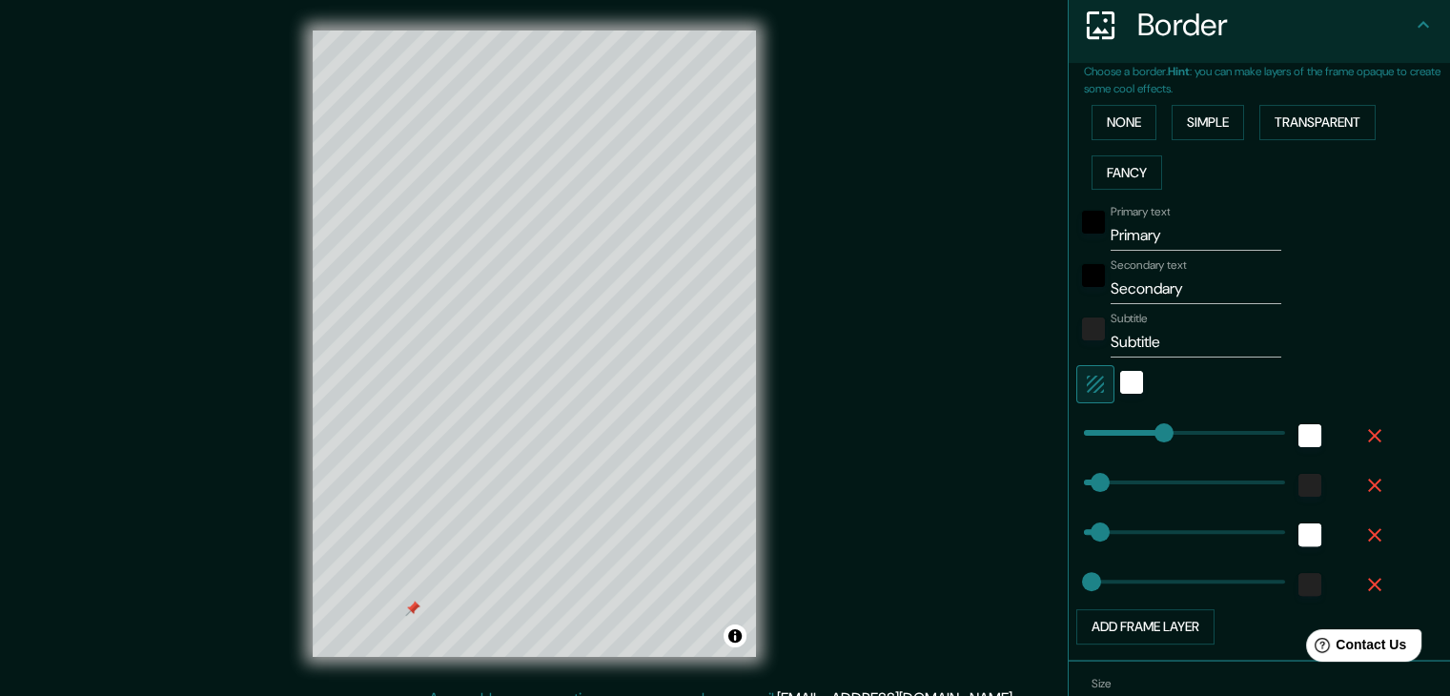
scroll to position [485, 0]
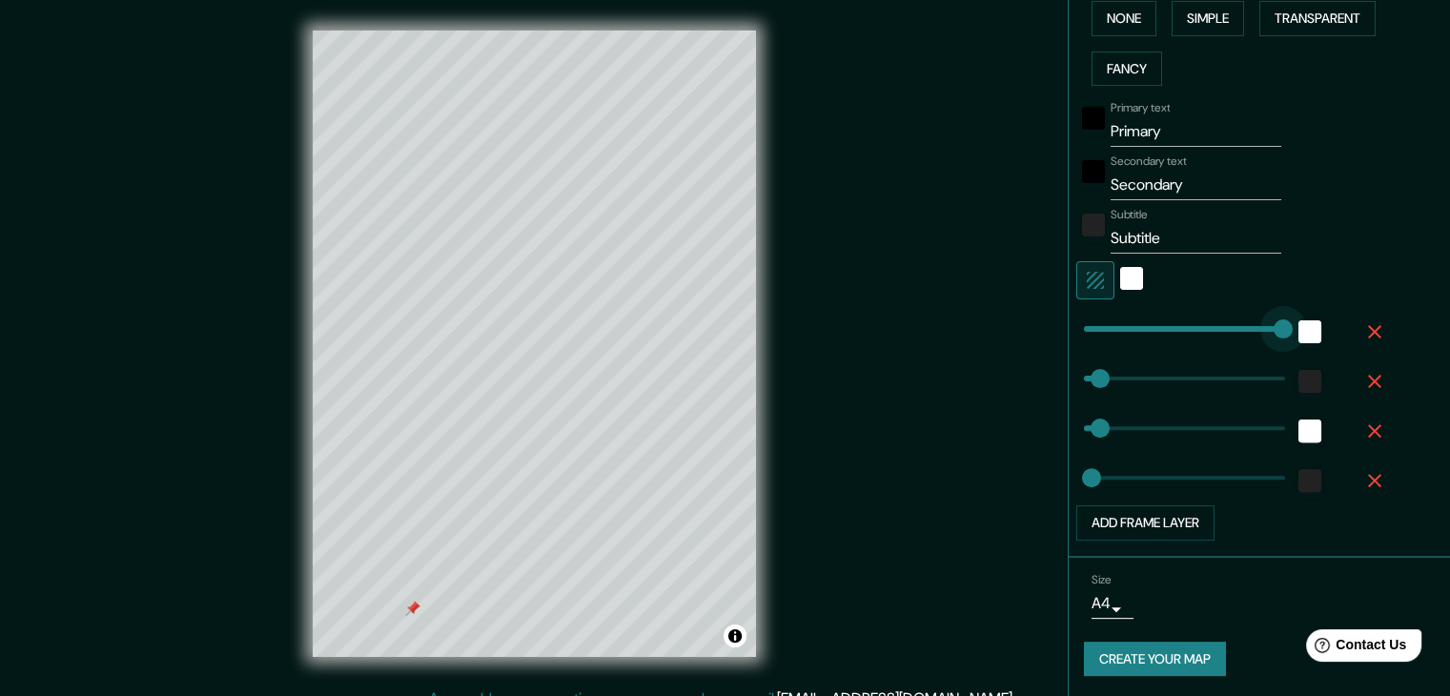
type input "465"
drag, startPoint x: 1149, startPoint y: 324, endPoint x: 1274, endPoint y: 342, distance: 126.2
type input "37"
type input "19"
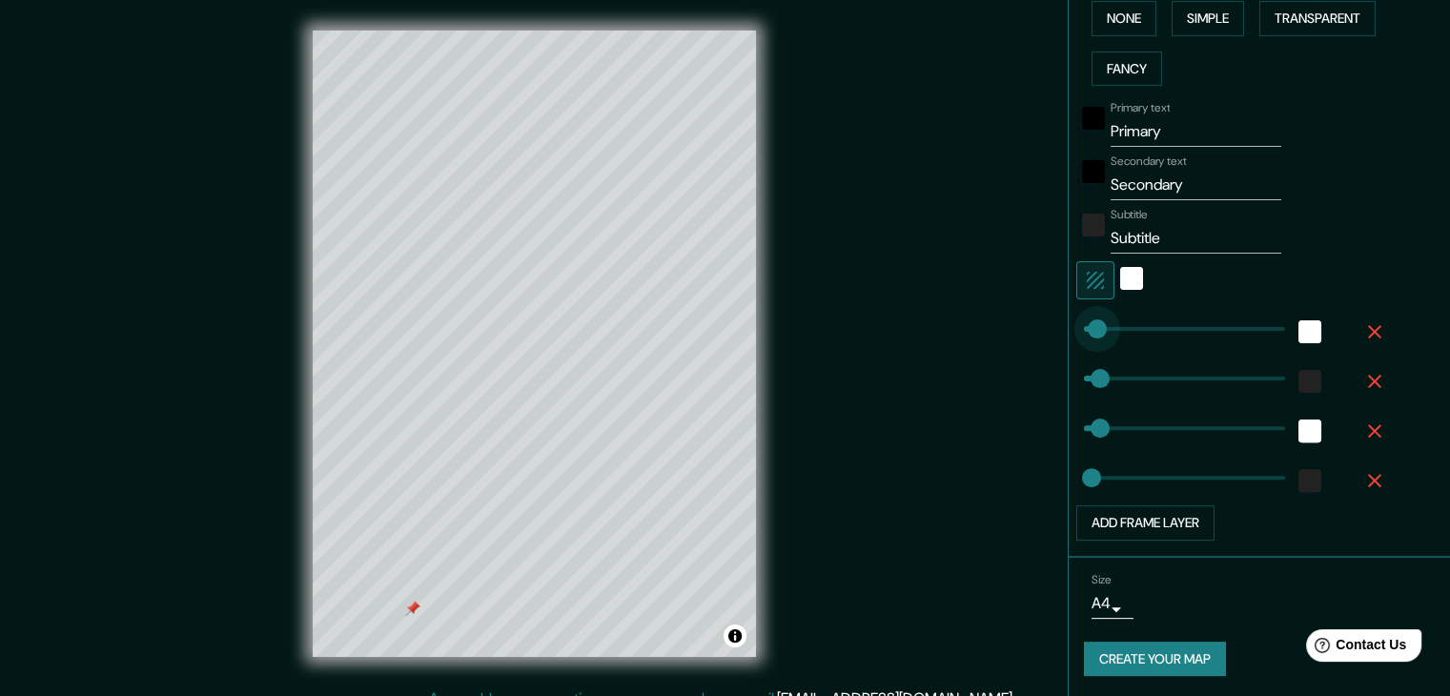
type input "5"
drag, startPoint x: 1262, startPoint y: 326, endPoint x: 1071, endPoint y: 330, distance: 190.6
type input "37"
type input "19"
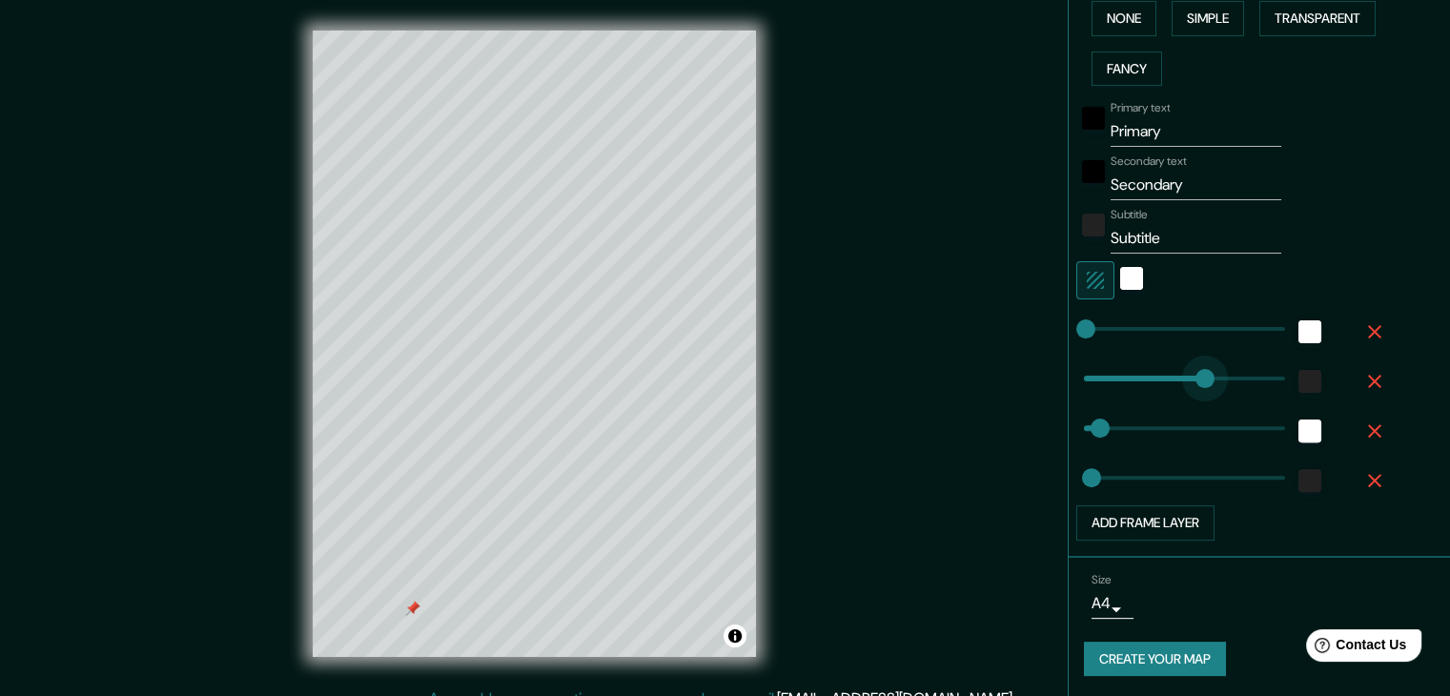
type input "286"
drag, startPoint x: 1086, startPoint y: 379, endPoint x: 1193, endPoint y: 403, distance: 109.4
type input "37"
type input "19"
type input "3"
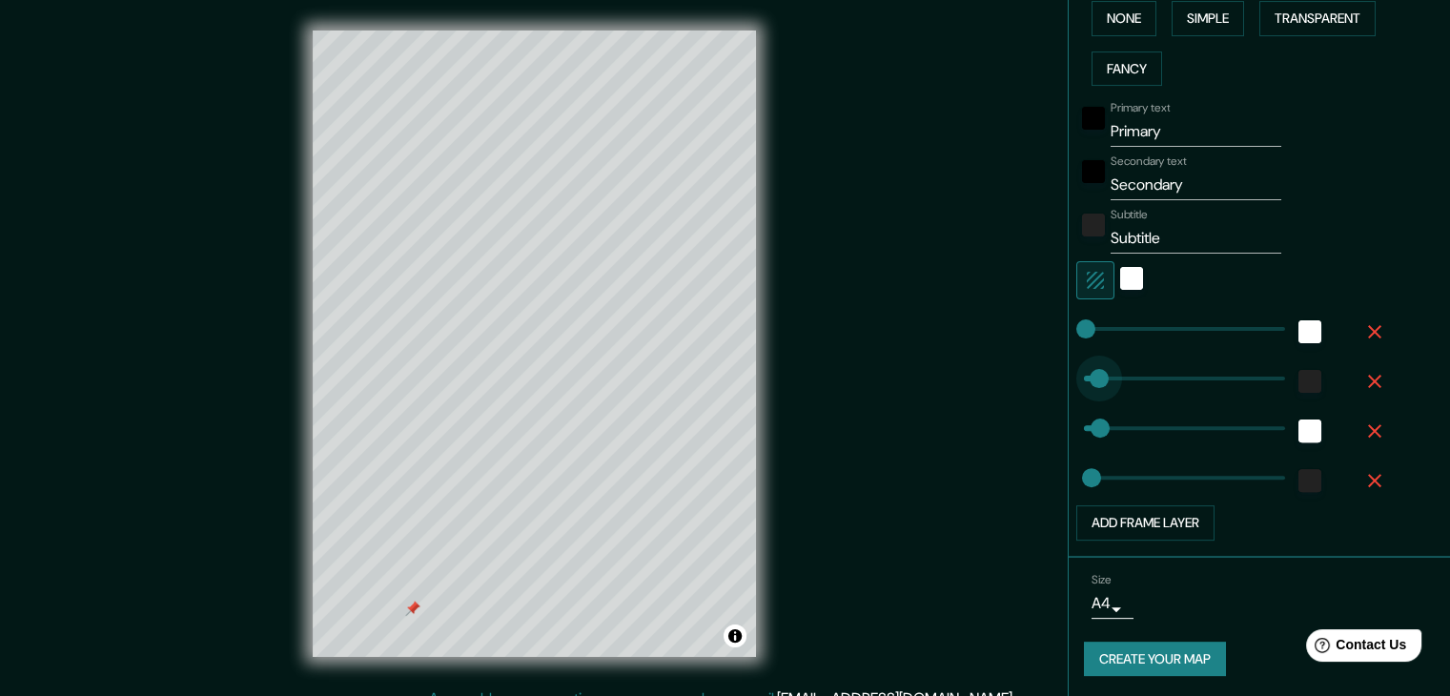
drag, startPoint x: 1186, startPoint y: 373, endPoint x: 1069, endPoint y: 373, distance: 116.3
type input "37"
type input "19"
type input "67"
drag, startPoint x: 1074, startPoint y: 369, endPoint x: 1098, endPoint y: 372, distance: 24.0
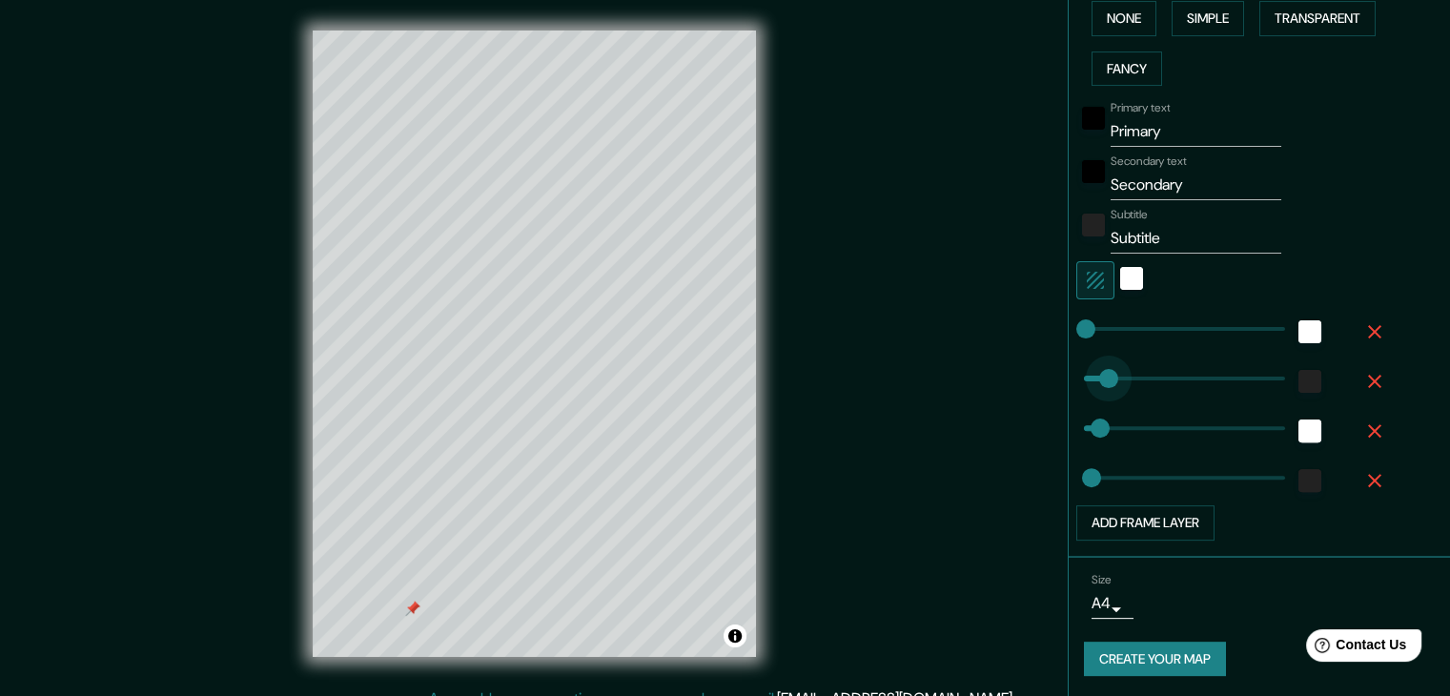
type input "37"
type input "19"
type input "113"
drag, startPoint x: 1083, startPoint y: 420, endPoint x: 1118, endPoint y: 426, distance: 35.7
type input "96"
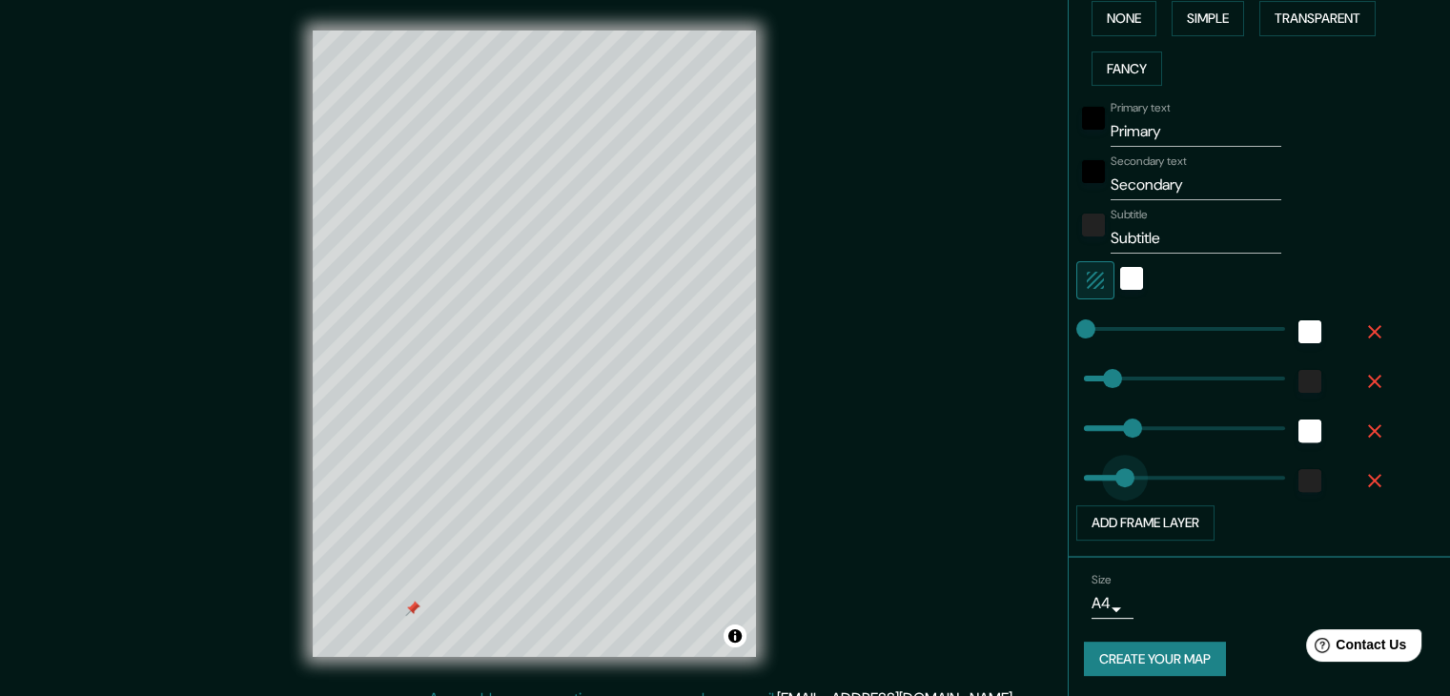
drag, startPoint x: 1086, startPoint y: 470, endPoint x: 1110, endPoint y: 474, distance: 25.1
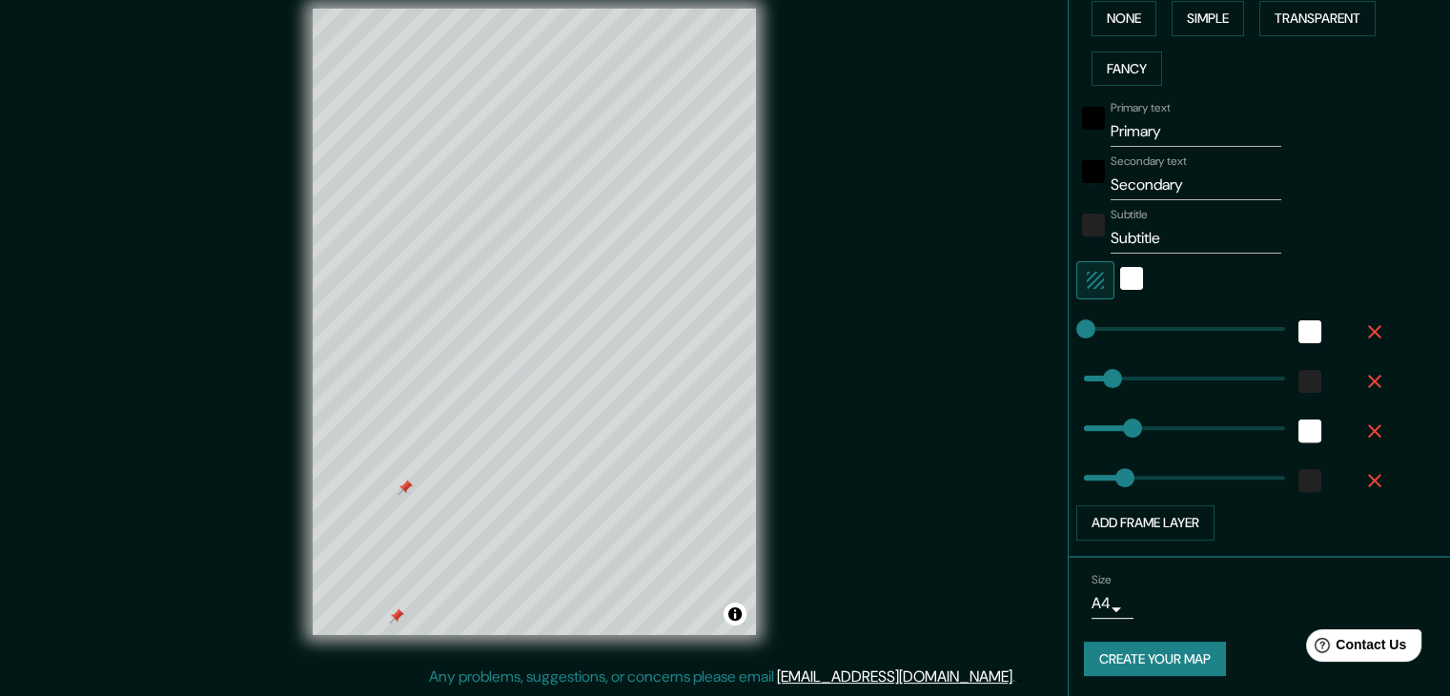
drag, startPoint x: 1229, startPoint y: 656, endPoint x: 1208, endPoint y: 645, distance: 24.3
click at [1222, 652] on div "Create your map" at bounding box center [1259, 658] width 351 height 35
click at [1205, 645] on button "Create your map" at bounding box center [1155, 658] width 142 height 35
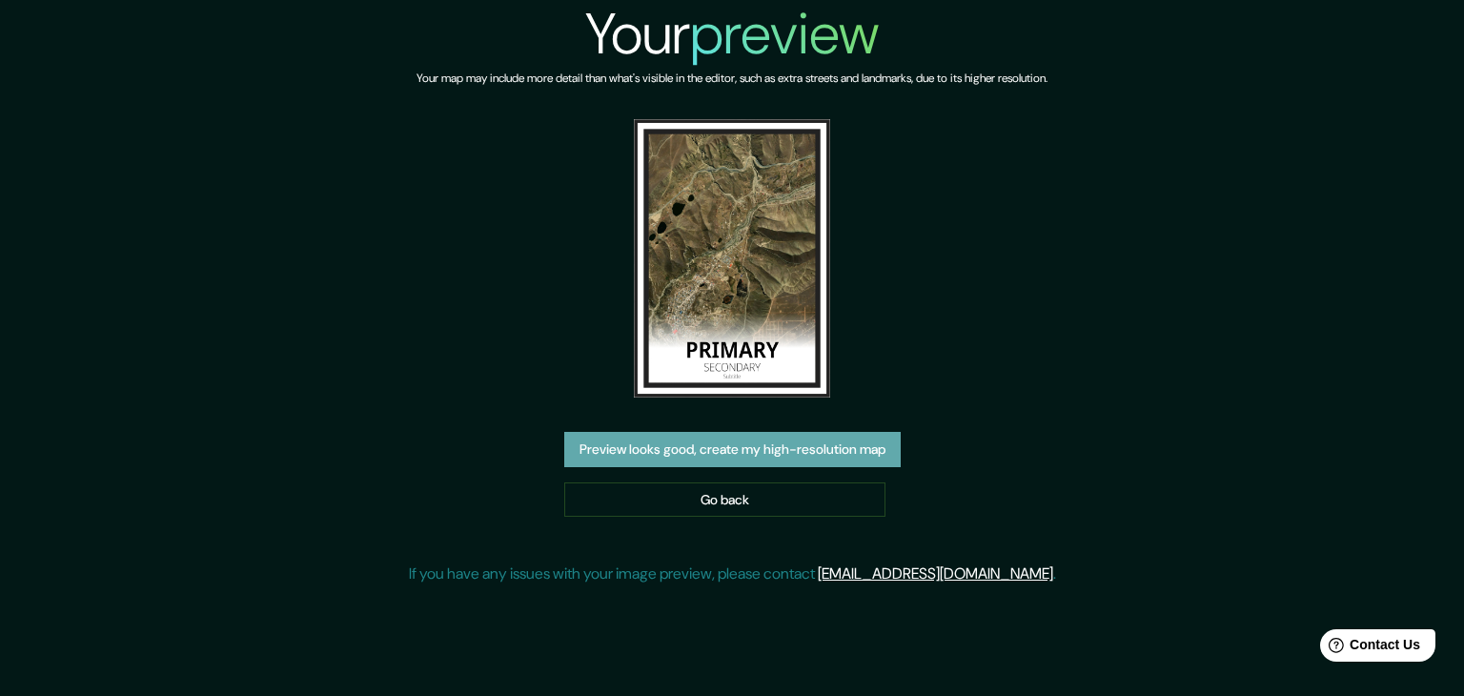
click at [785, 458] on button "Preview looks good, create my high-resolution map" at bounding box center [732, 449] width 336 height 35
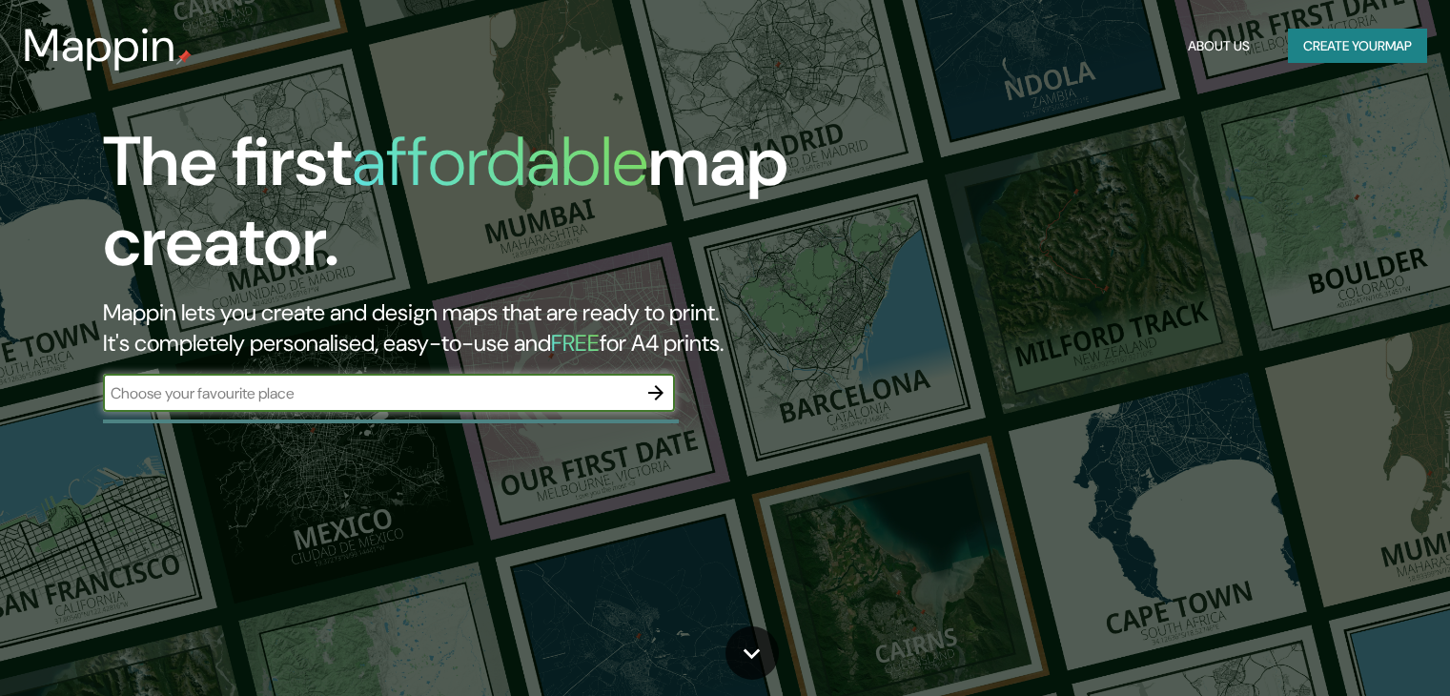
click at [494, 387] on input "text" at bounding box center [370, 393] width 534 height 22
type input "[GEOGRAPHIC_DATA]"
click at [659, 395] on icon "button" at bounding box center [655, 392] width 15 height 15
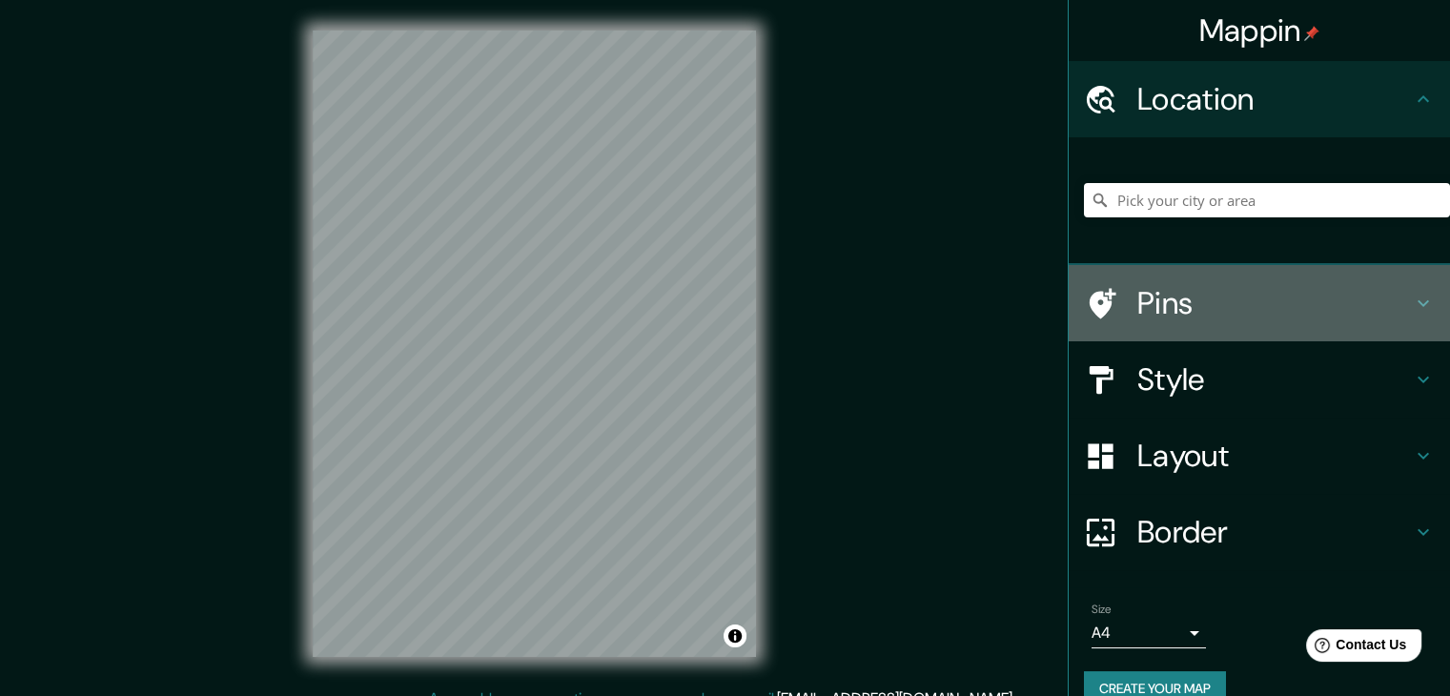
click at [1370, 299] on h4 "Pins" at bounding box center [1274, 303] width 274 height 38
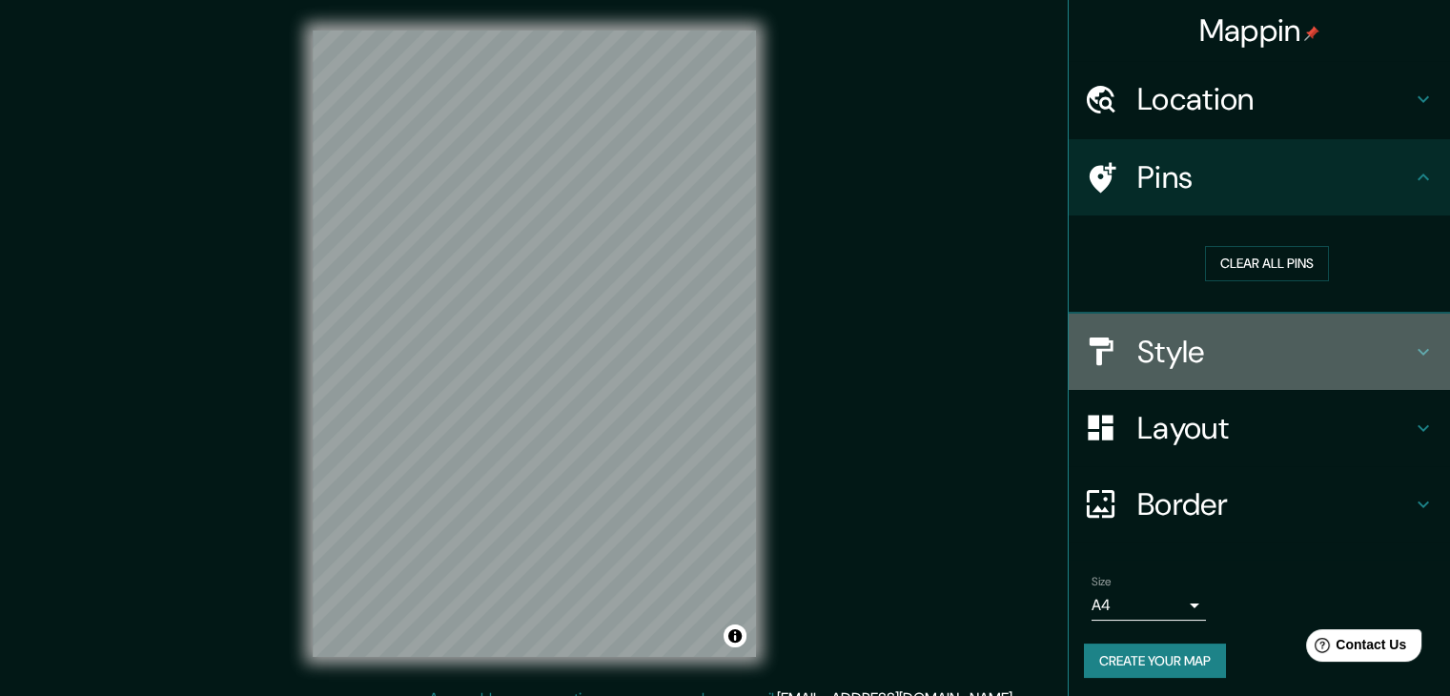
click at [1305, 355] on h4 "Style" at bounding box center [1274, 352] width 274 height 38
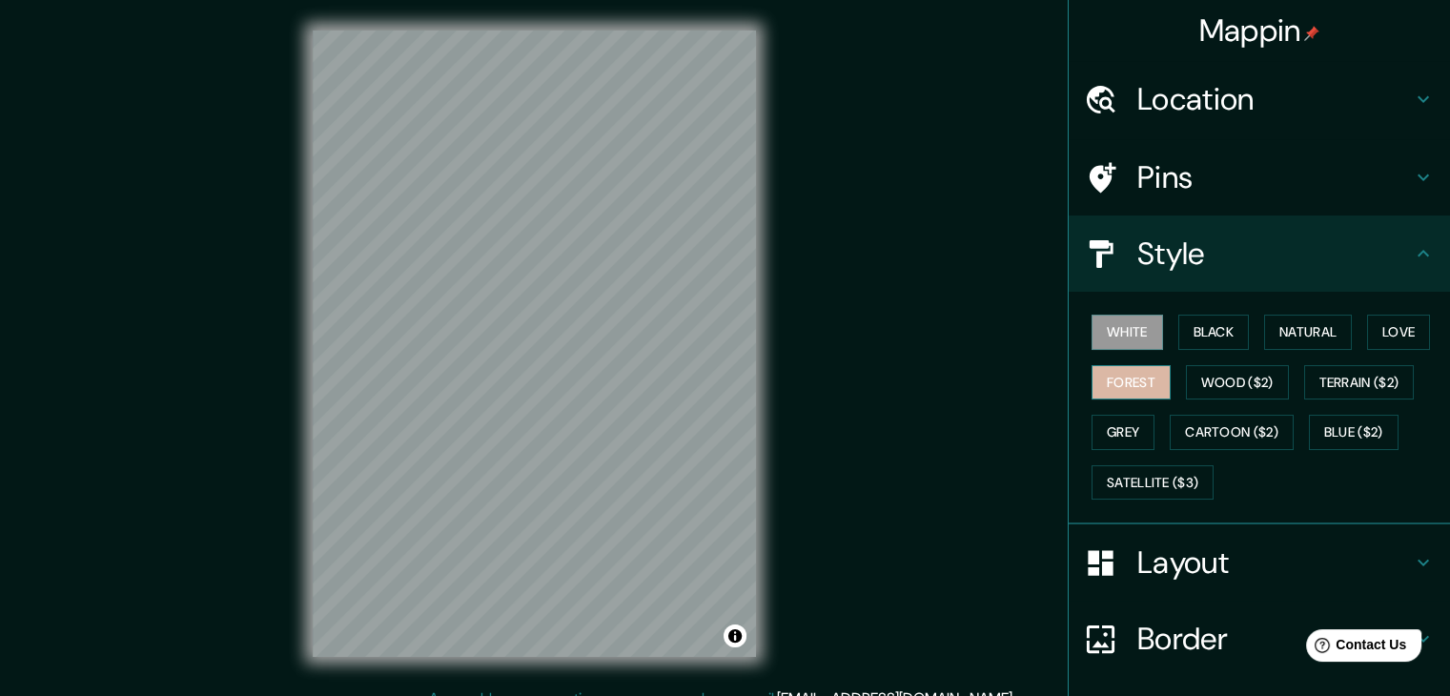
click at [1134, 371] on button "Forest" at bounding box center [1130, 382] width 79 height 35
click at [1120, 427] on button "Grey" at bounding box center [1122, 432] width 63 height 35
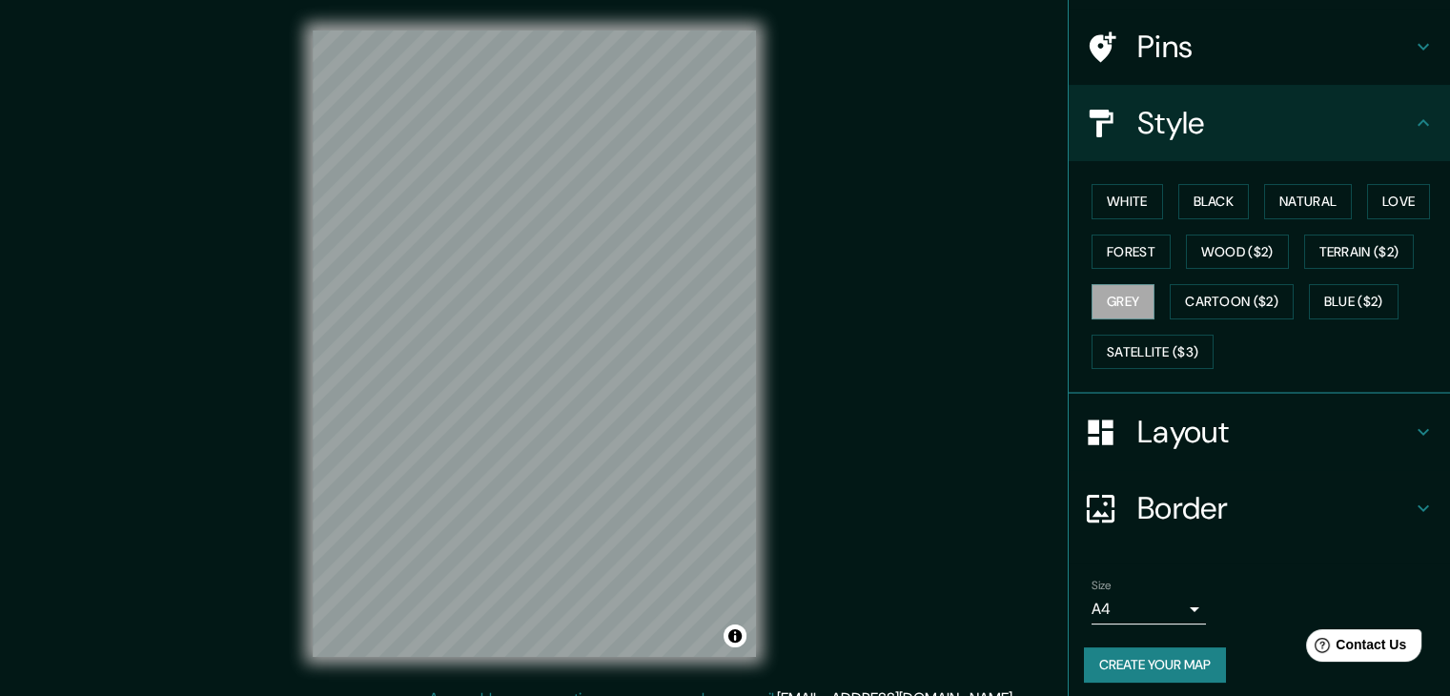
scroll to position [137, 0]
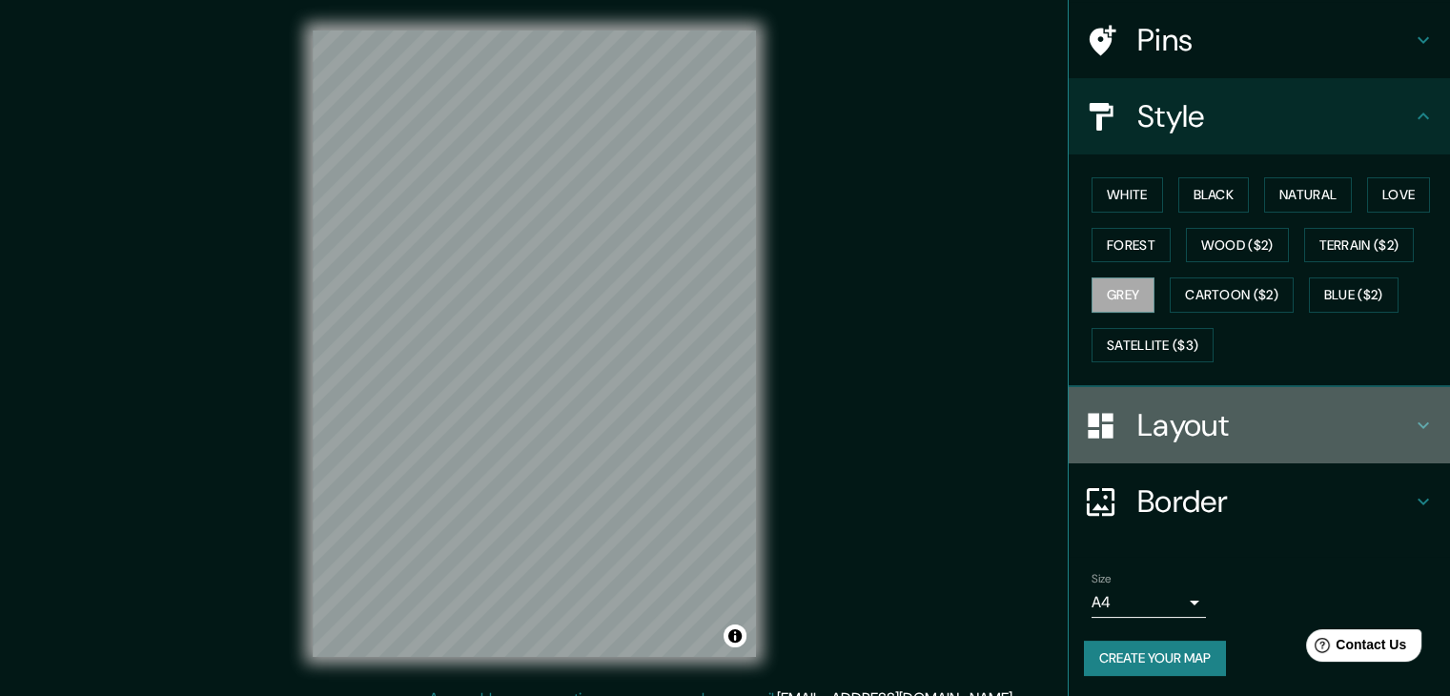
click at [1355, 413] on h4 "Layout" at bounding box center [1274, 425] width 274 height 38
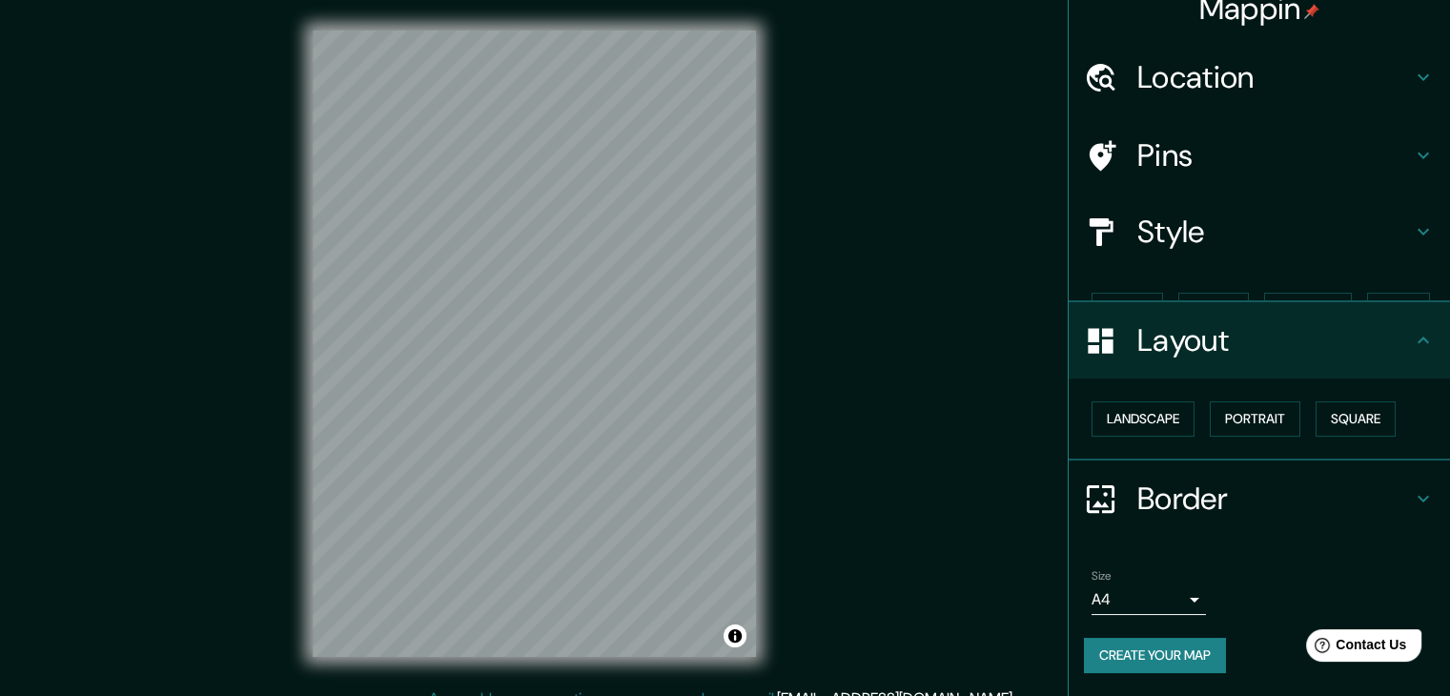
scroll to position [0, 0]
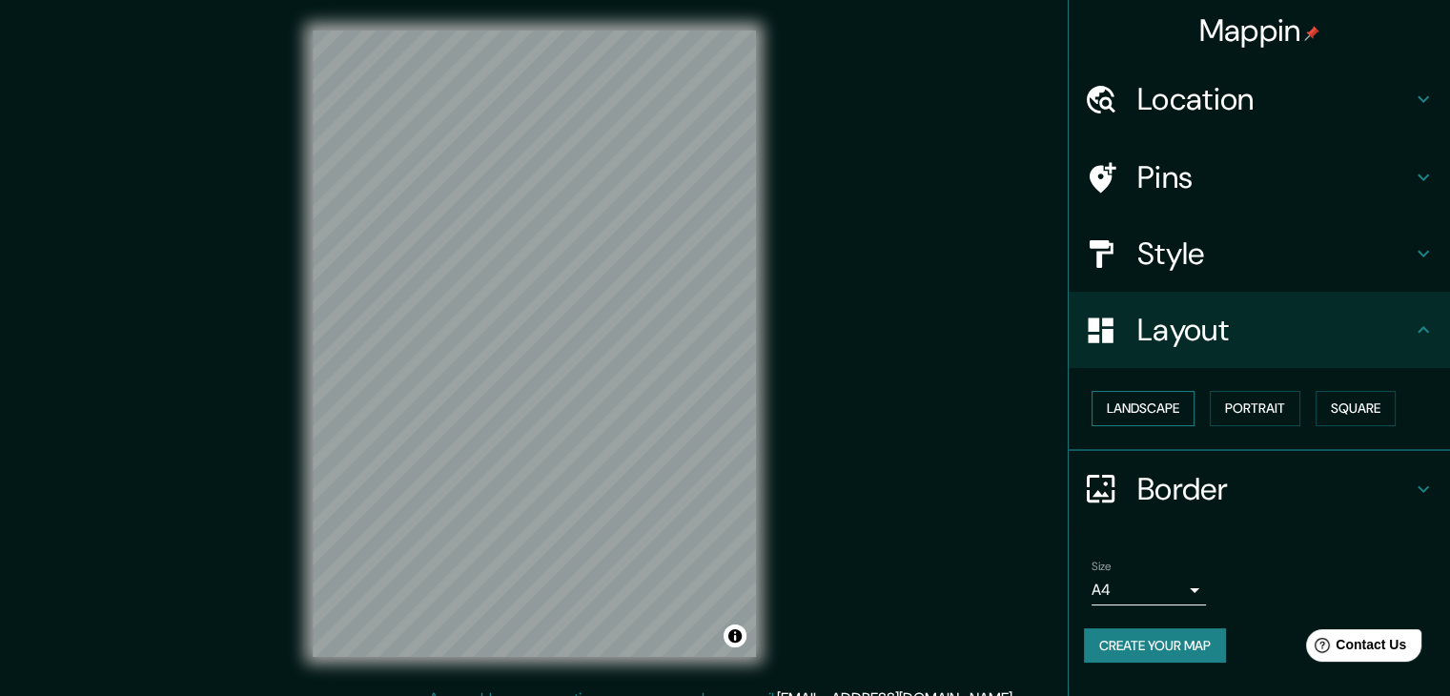
click at [1147, 403] on button "Landscape" at bounding box center [1142, 408] width 103 height 35
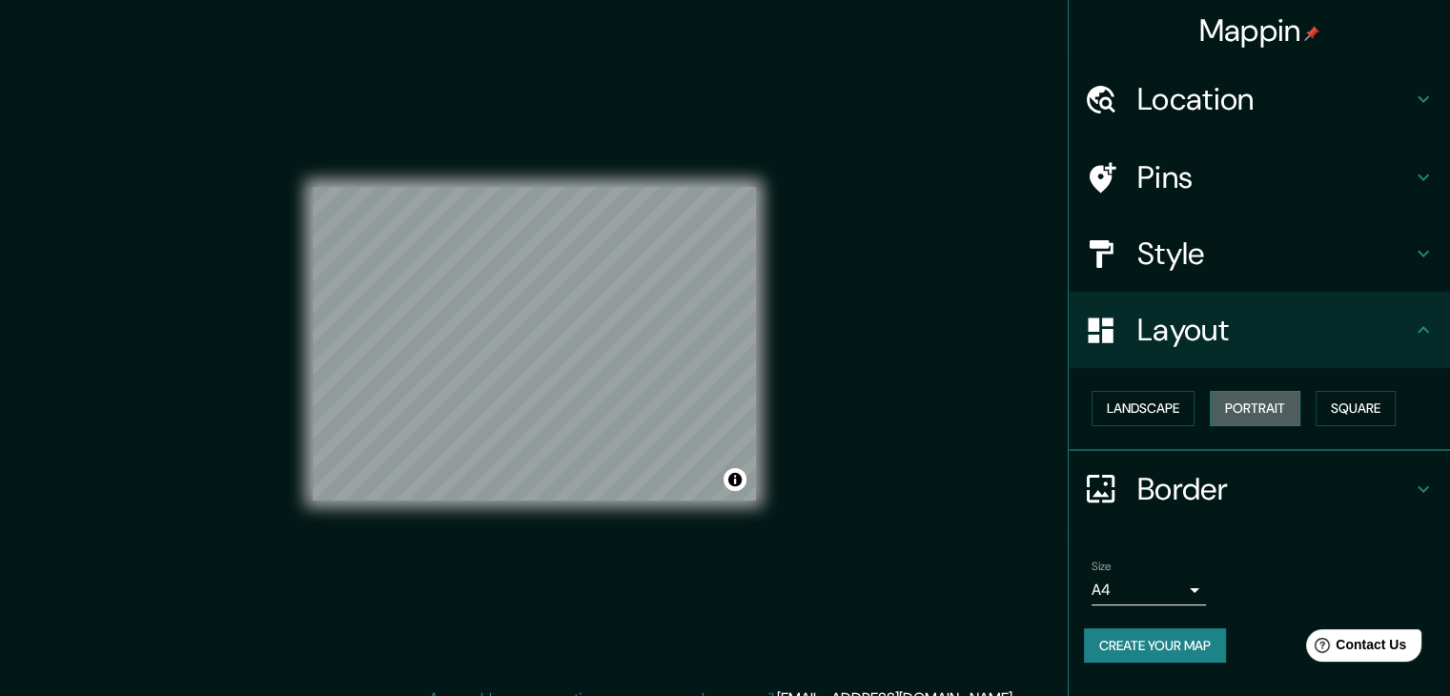
click at [1268, 406] on button "Portrait" at bounding box center [1254, 408] width 91 height 35
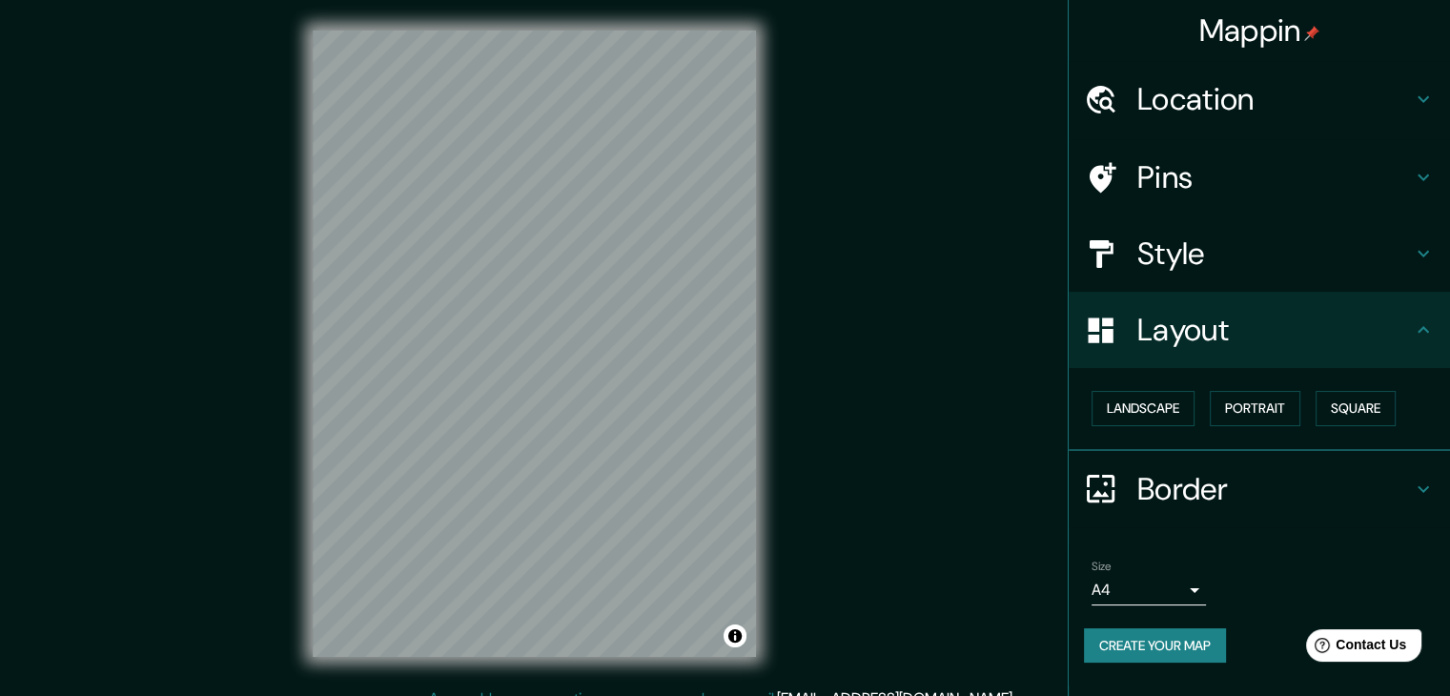
scroll to position [22, 0]
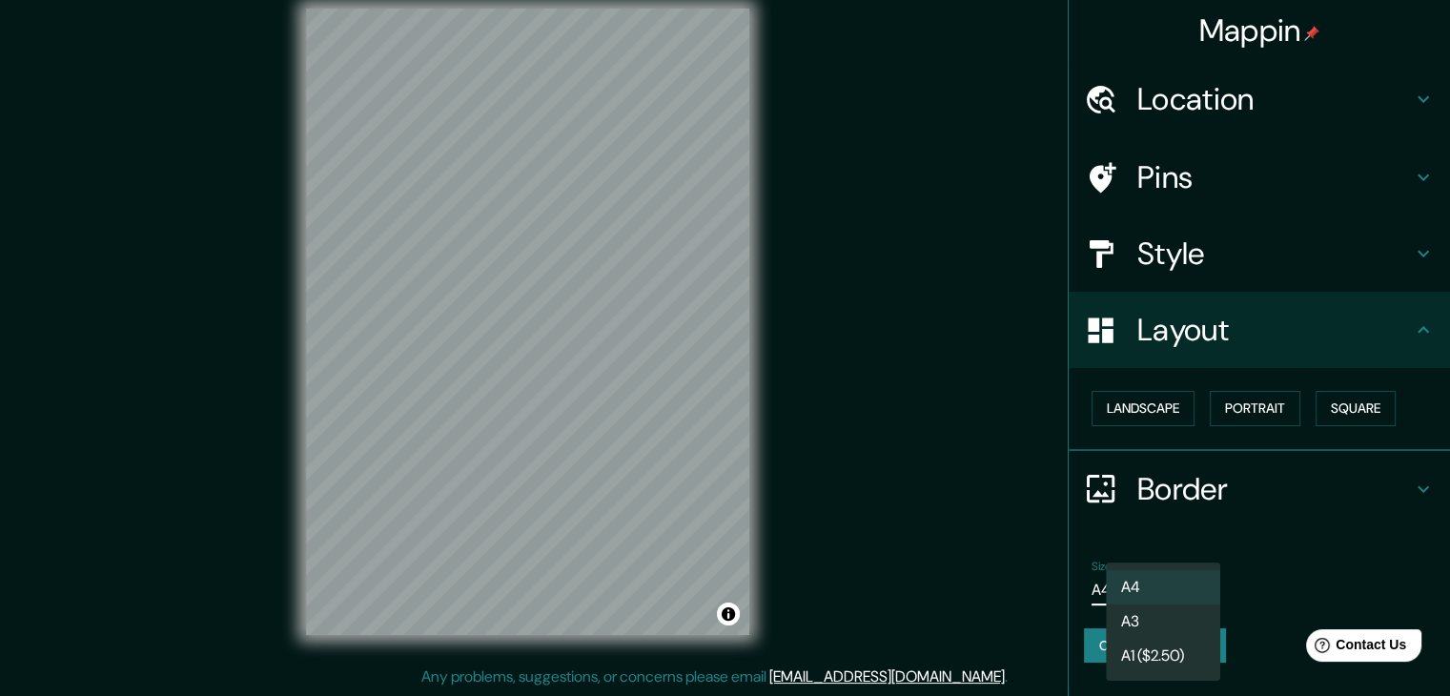
click at [1194, 594] on body "Mappin Location Pins Style Layout Landscape Portrait Square Border Choose a bor…" at bounding box center [725, 326] width 1450 height 696
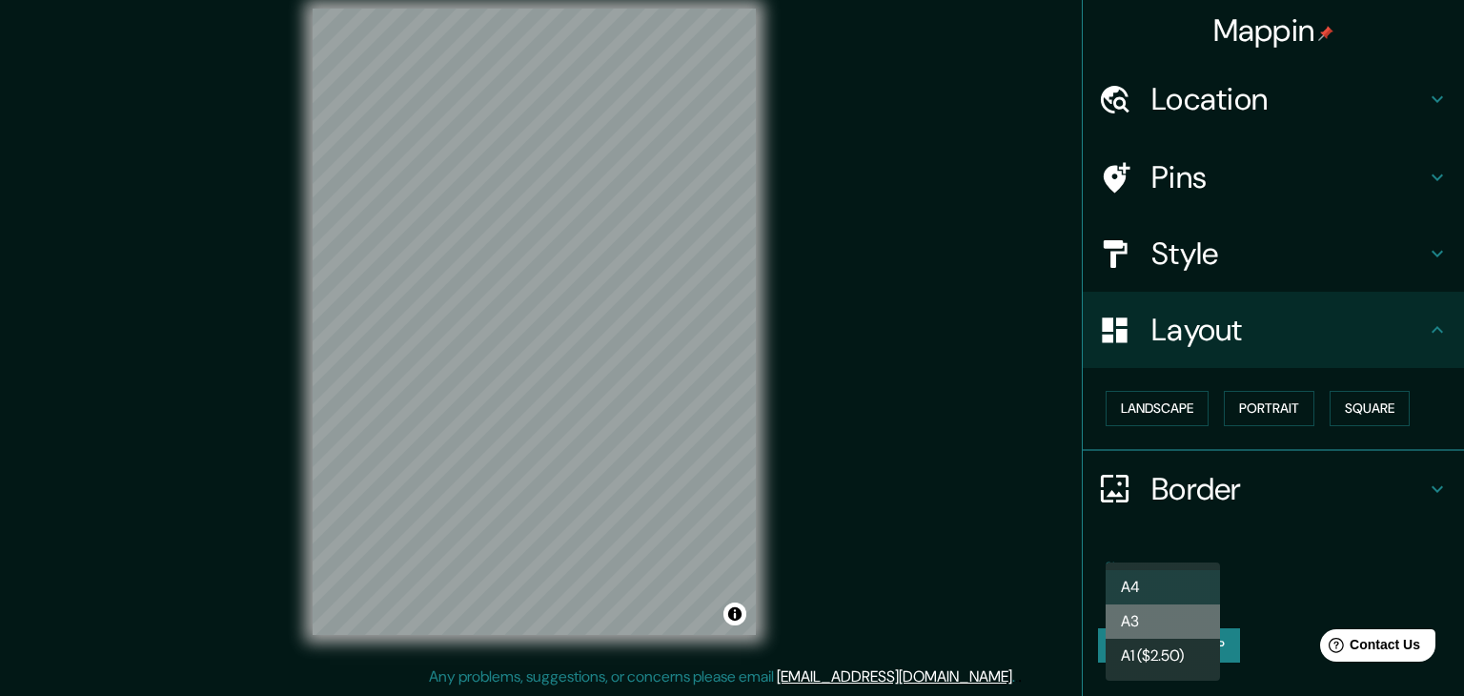
click at [1180, 623] on li "A3" at bounding box center [1163, 621] width 114 height 34
type input "a4"
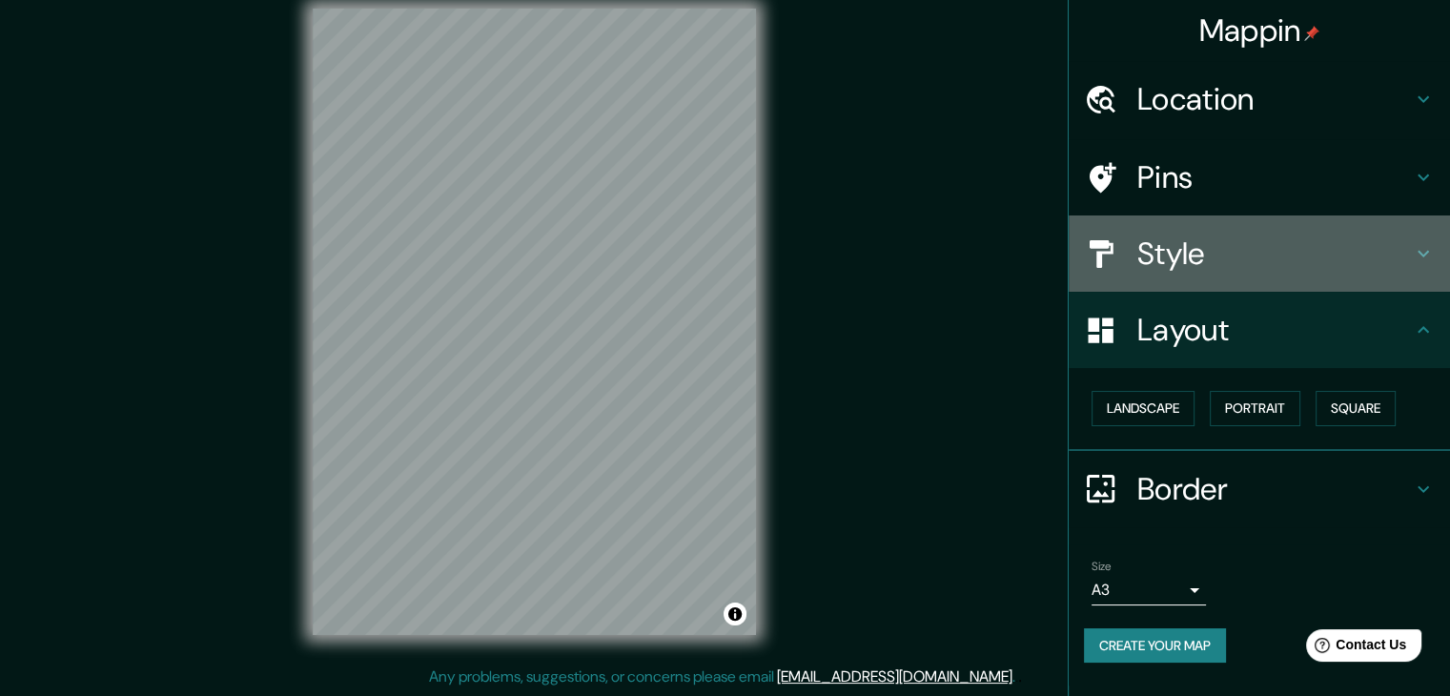
click at [1236, 256] on h4 "Style" at bounding box center [1274, 253] width 274 height 38
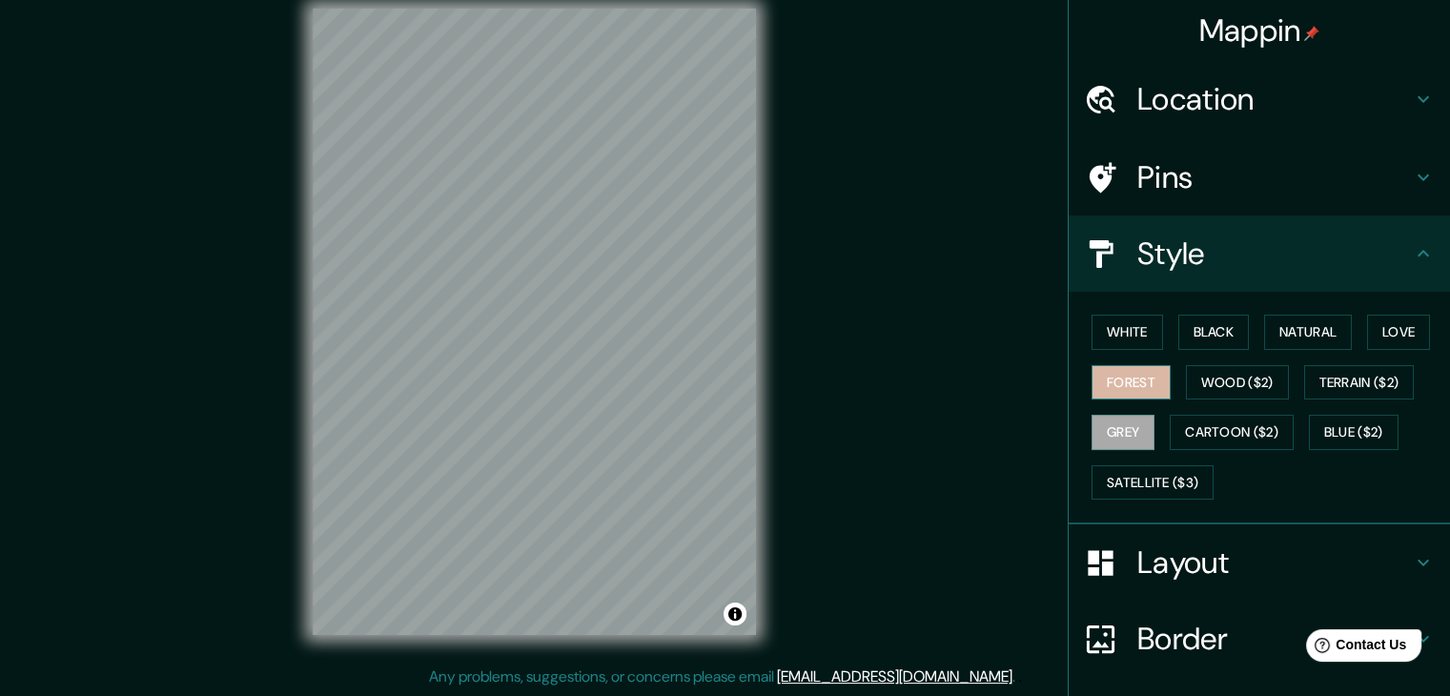
click at [1135, 380] on button "Forest" at bounding box center [1130, 382] width 79 height 35
click at [1129, 325] on button "White" at bounding box center [1126, 332] width 71 height 35
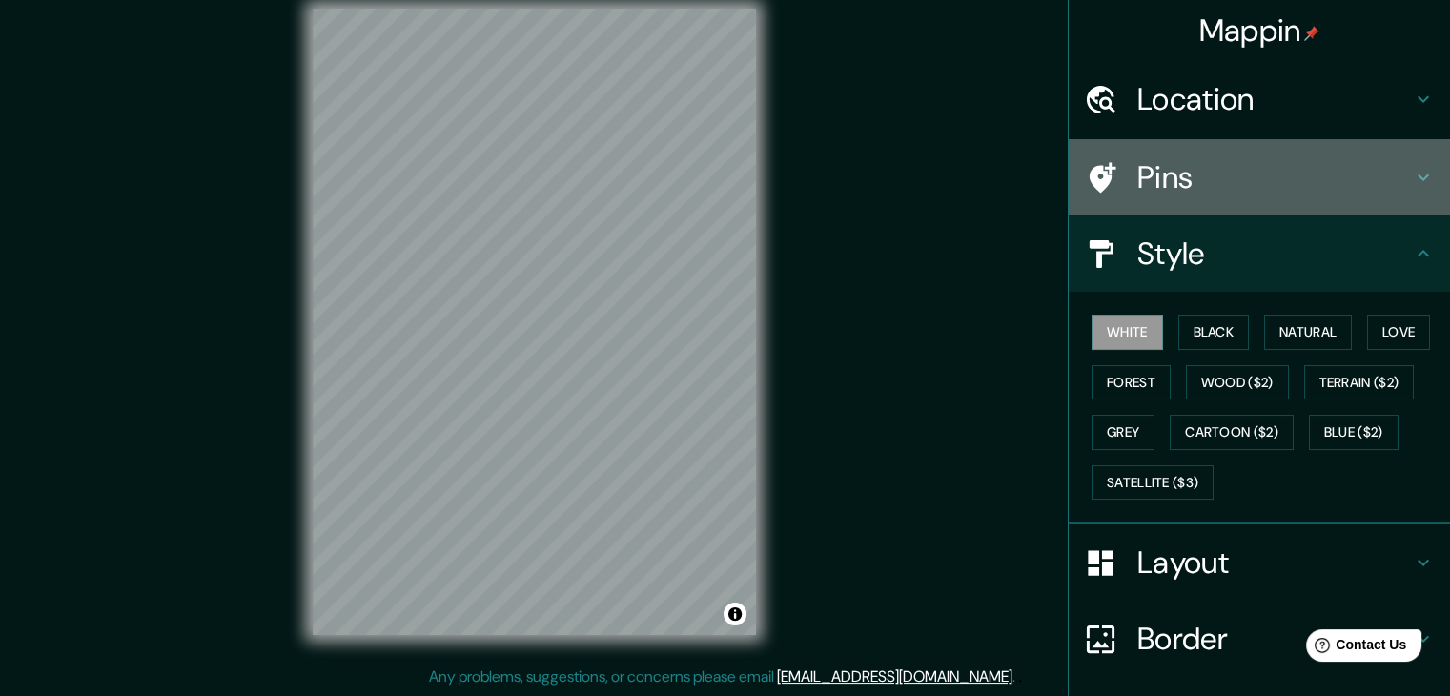
click at [1314, 190] on h4 "Pins" at bounding box center [1274, 177] width 274 height 38
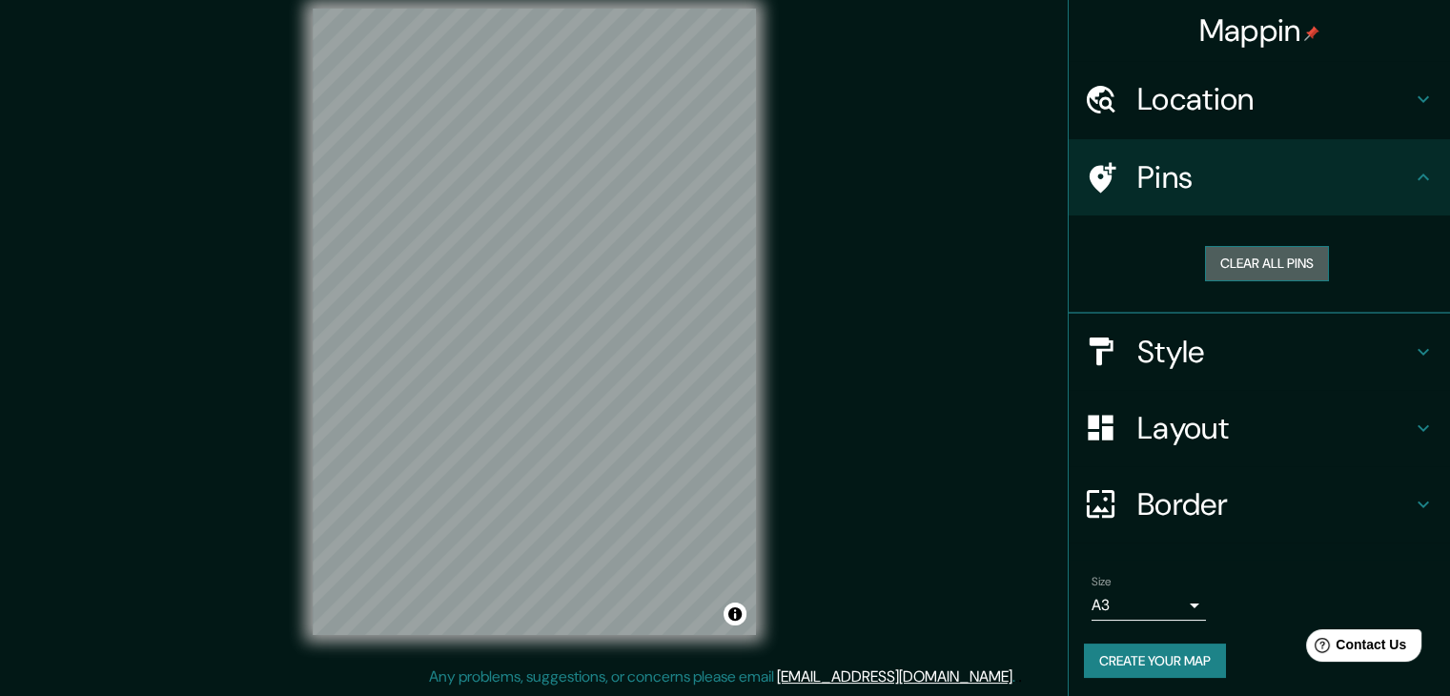
click at [1273, 256] on button "Clear all pins" at bounding box center [1267, 263] width 124 height 35
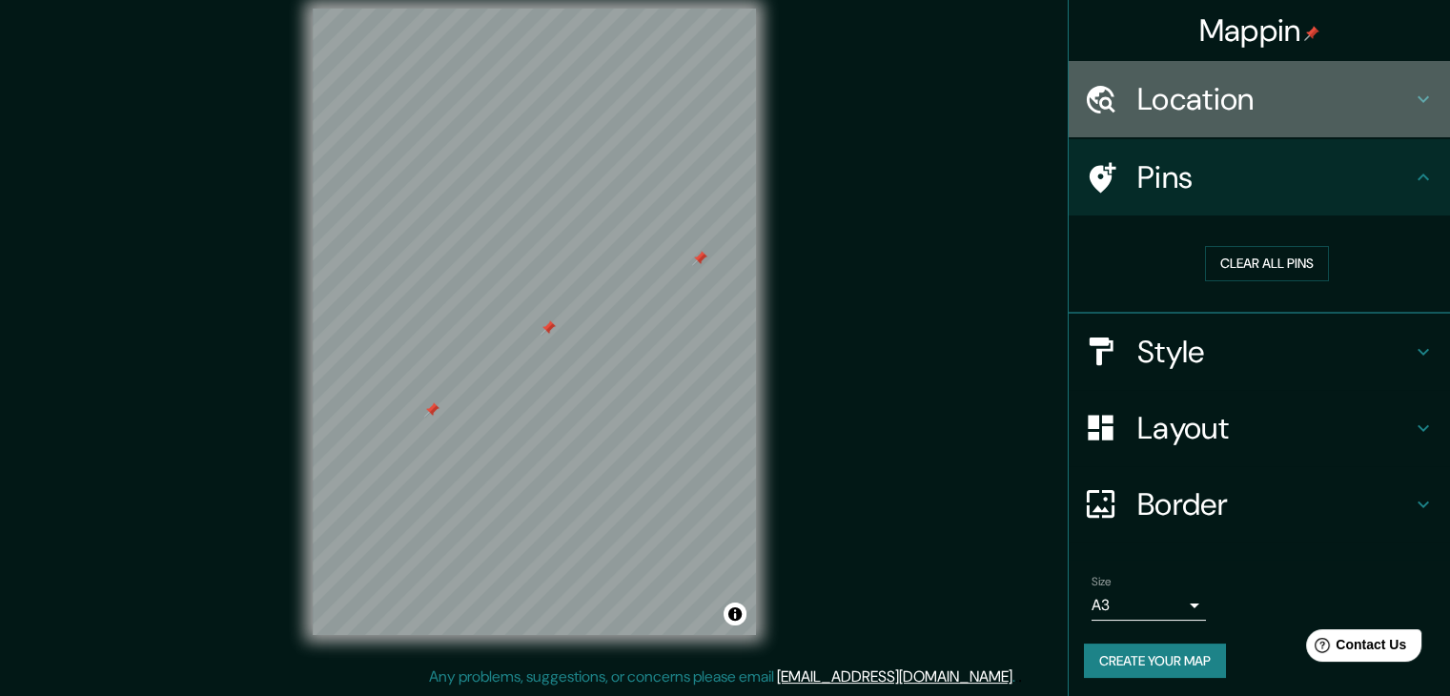
click at [1411, 110] on icon at bounding box center [1422, 99] width 23 height 23
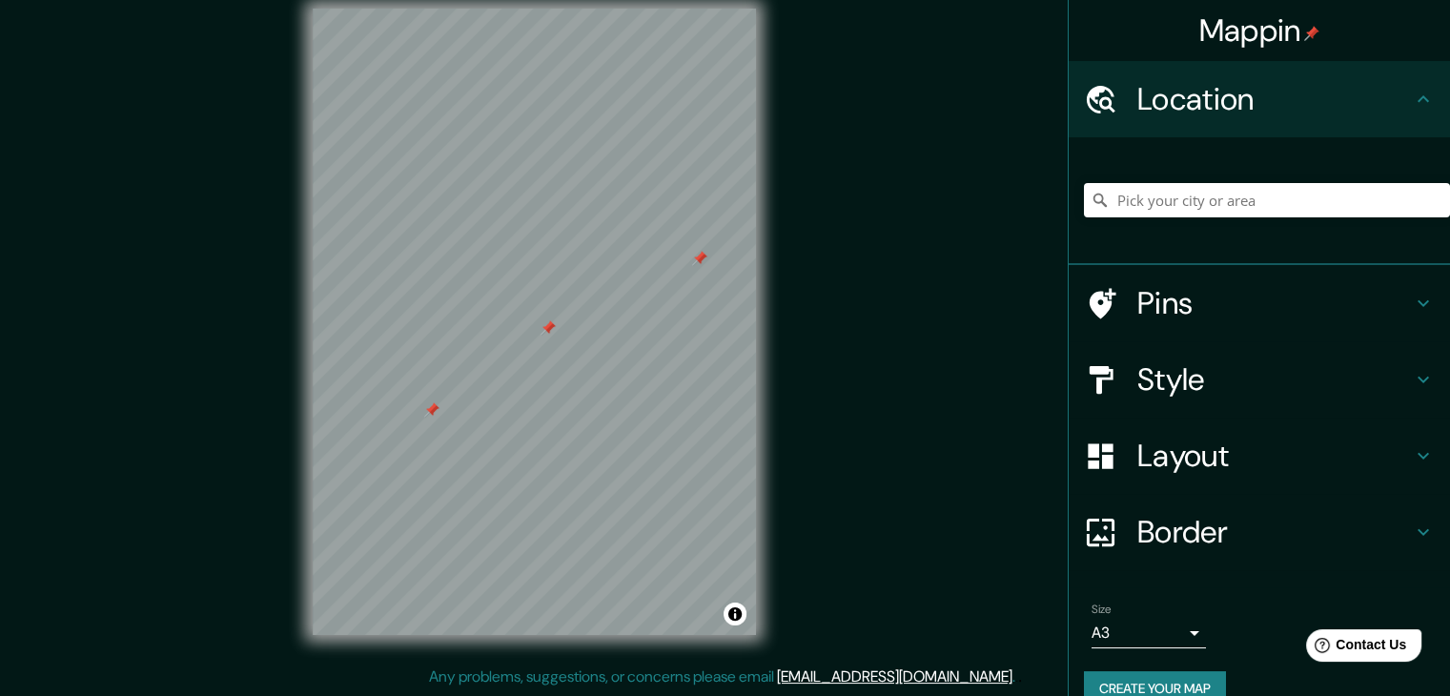
click at [1411, 110] on icon at bounding box center [1422, 99] width 23 height 23
click at [1411, 368] on icon at bounding box center [1422, 379] width 23 height 23
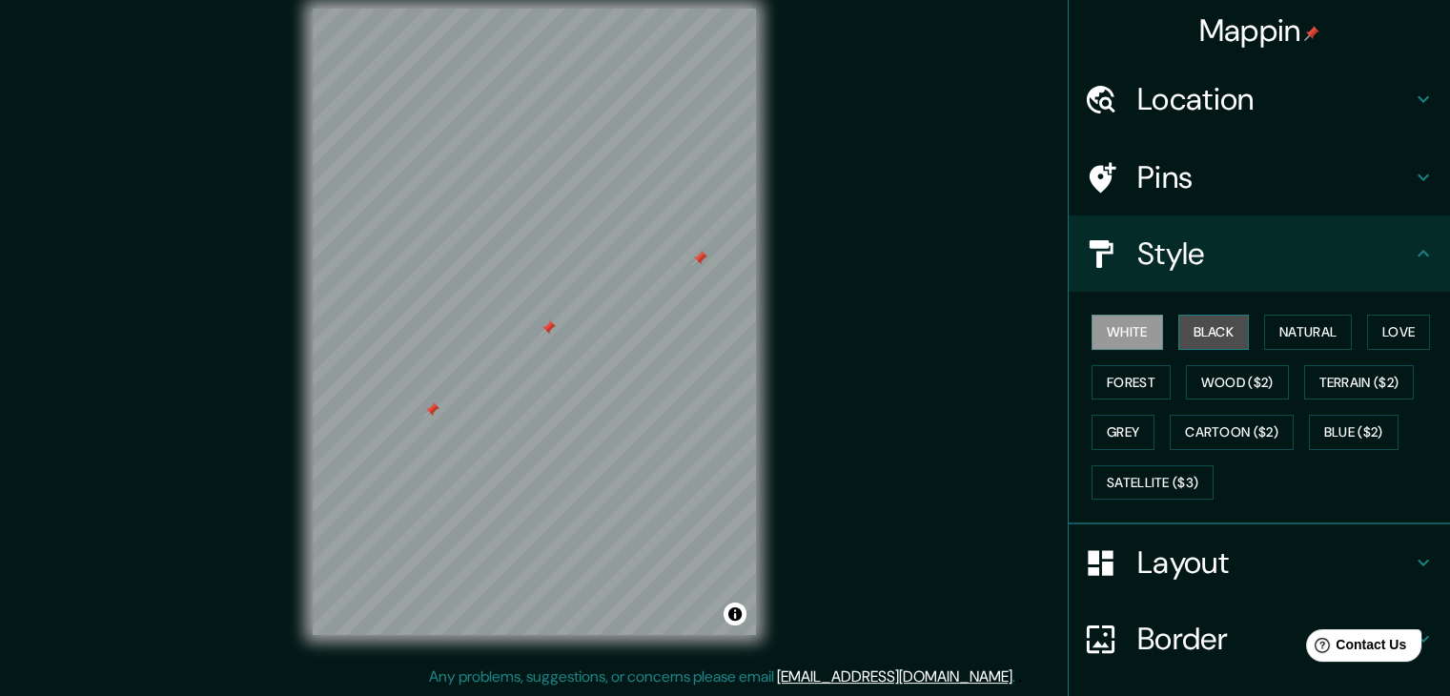
click at [1190, 333] on button "Black" at bounding box center [1213, 332] width 71 height 35
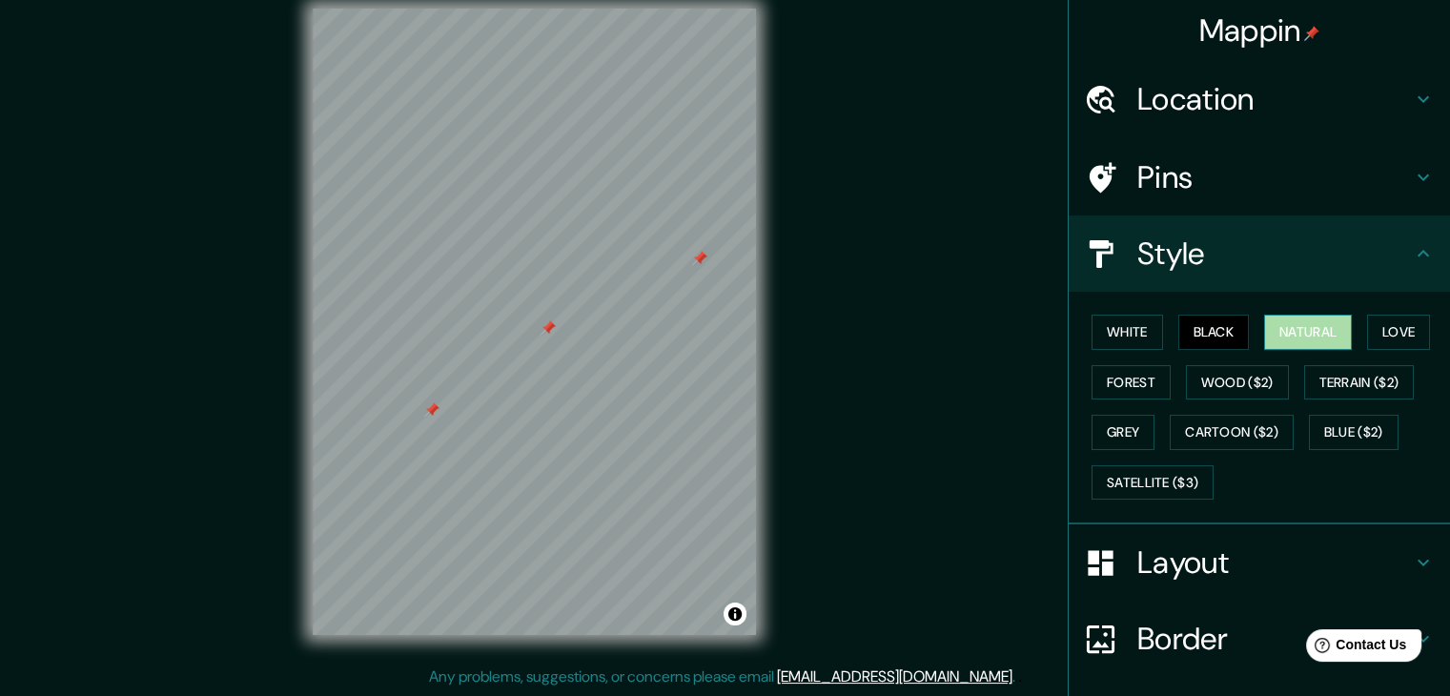
click at [1283, 331] on button "Natural" at bounding box center [1308, 332] width 88 height 35
click at [1385, 334] on button "Love" at bounding box center [1398, 332] width 63 height 35
click at [1316, 323] on button "Natural" at bounding box center [1308, 332] width 88 height 35
click at [1122, 373] on button "Forest" at bounding box center [1130, 382] width 79 height 35
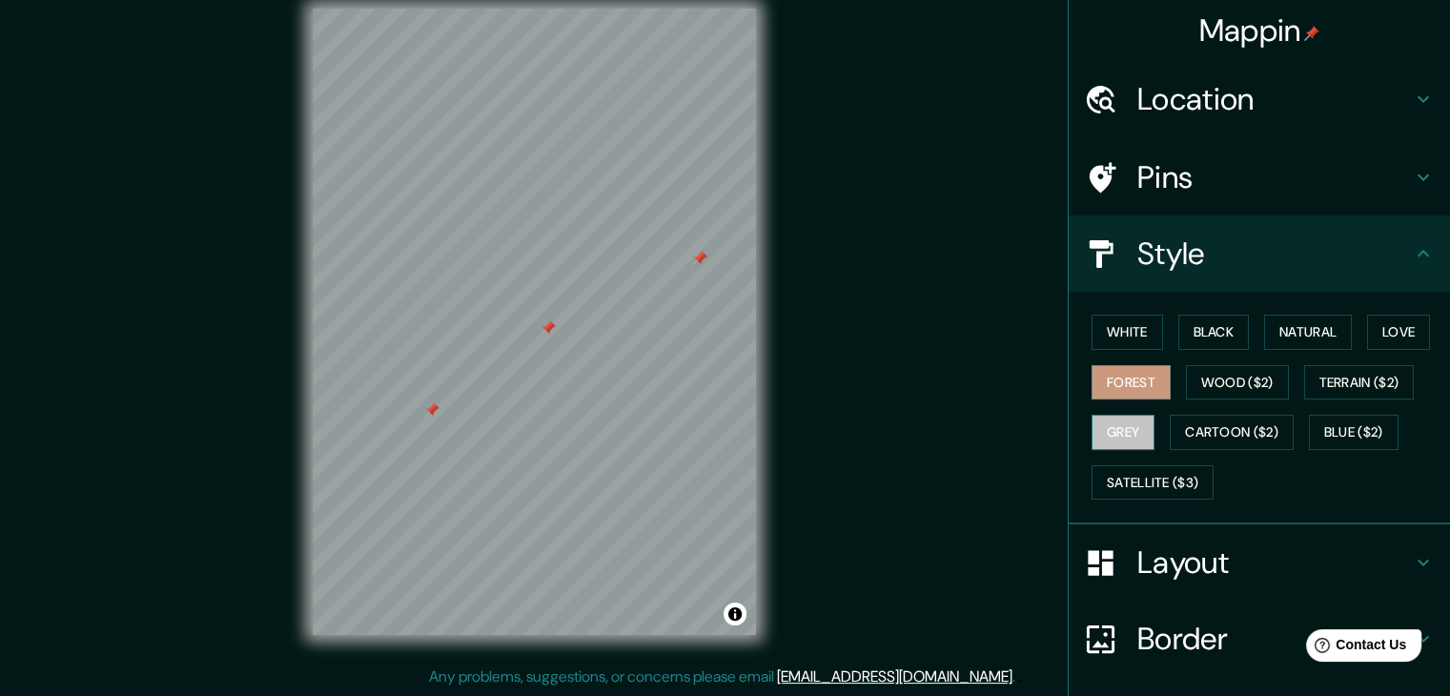
click at [1116, 426] on button "Grey" at bounding box center [1122, 432] width 63 height 35
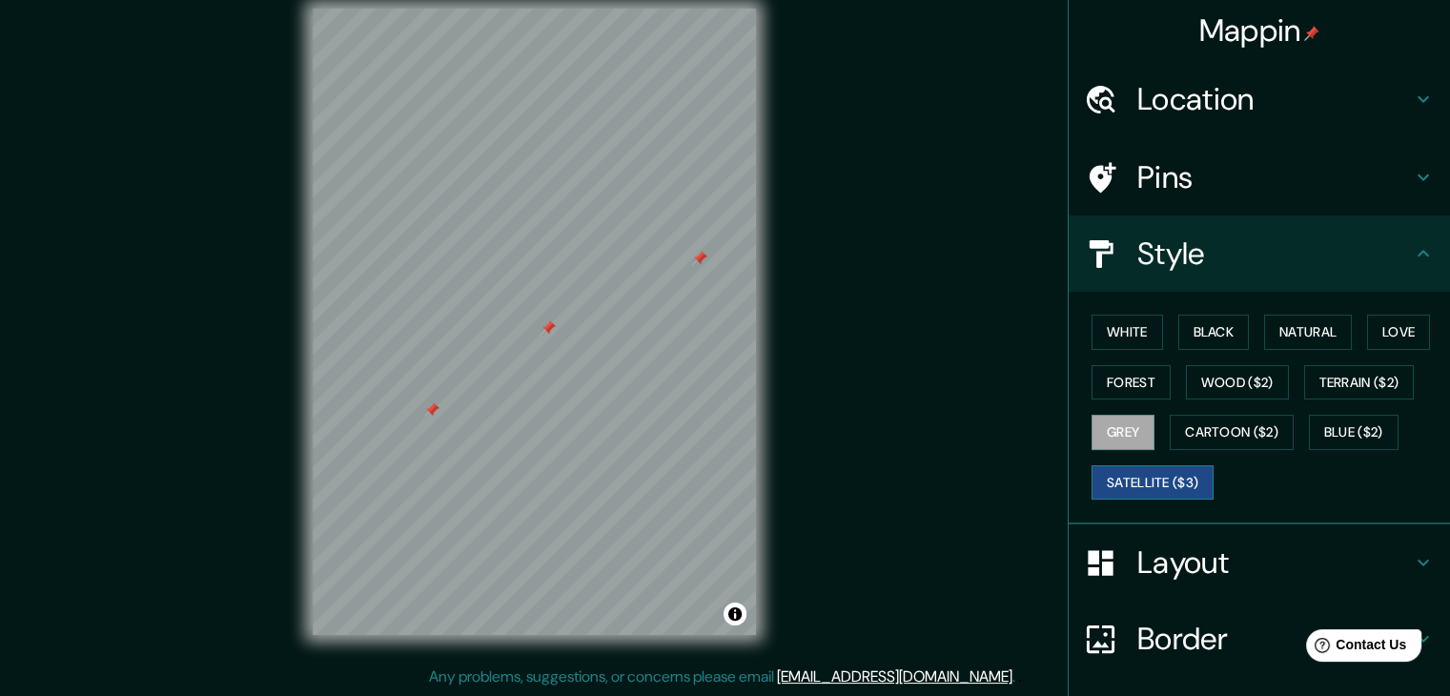
click at [1128, 479] on button "Satellite ($3)" at bounding box center [1152, 482] width 122 height 35
